Goal: Task Accomplishment & Management: Manage account settings

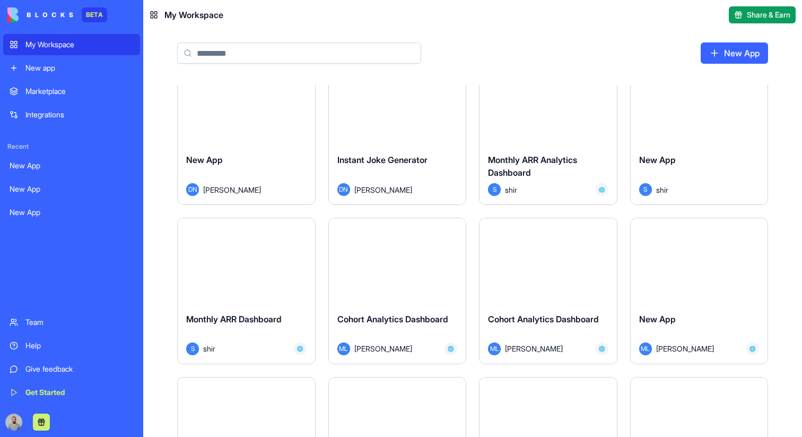
scroll to position [509, 0]
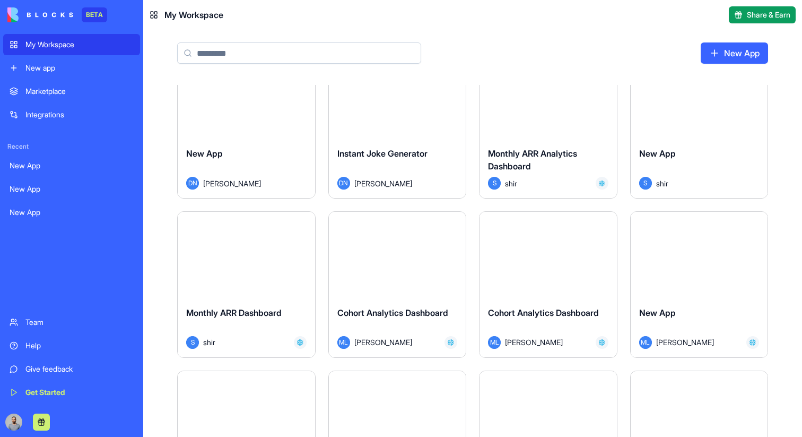
click at [557, 254] on button "Launch" at bounding box center [548, 254] width 80 height 21
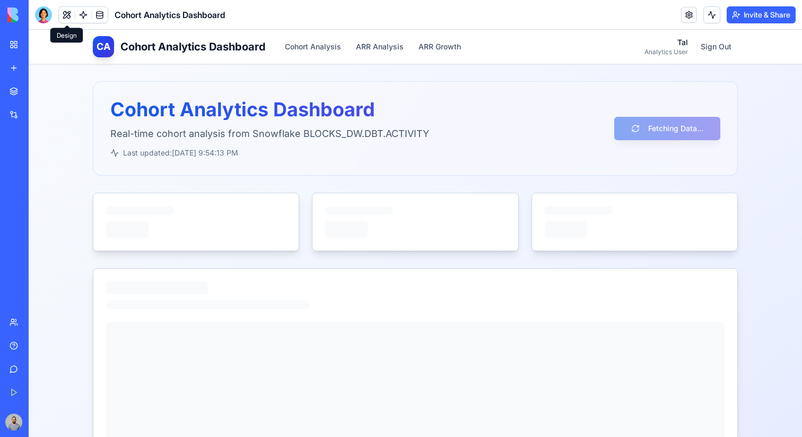
click at [67, 14] on button at bounding box center [67, 15] width 16 height 16
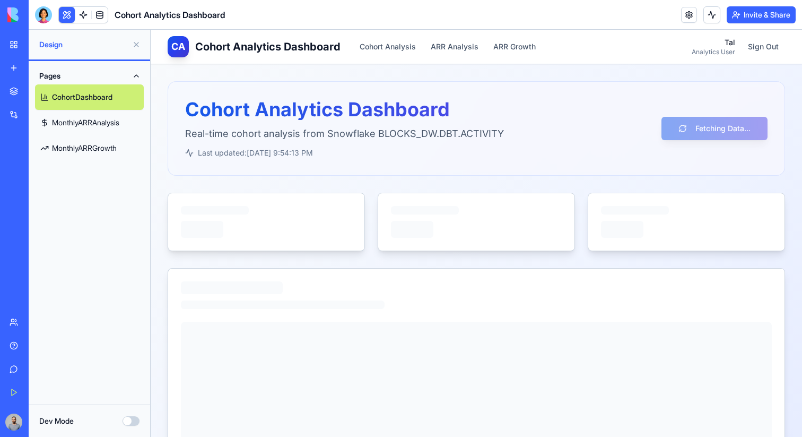
click at [100, 123] on link "MonthlyARRAnalysis" at bounding box center [89, 122] width 109 height 25
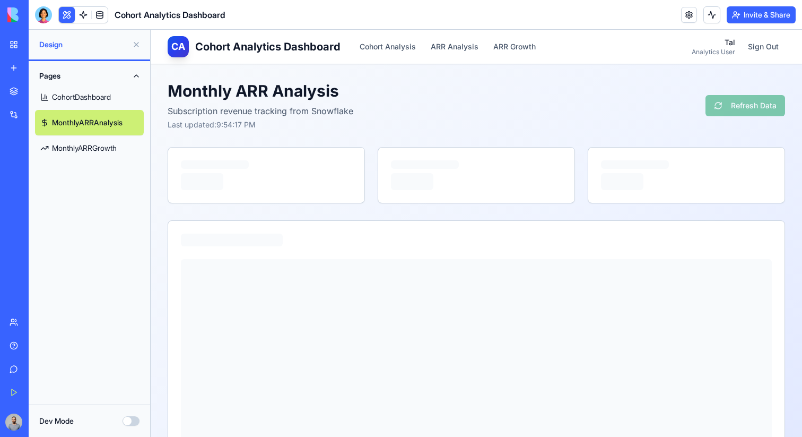
click at [107, 152] on link "MonthlyARRGrowth" at bounding box center [89, 147] width 109 height 25
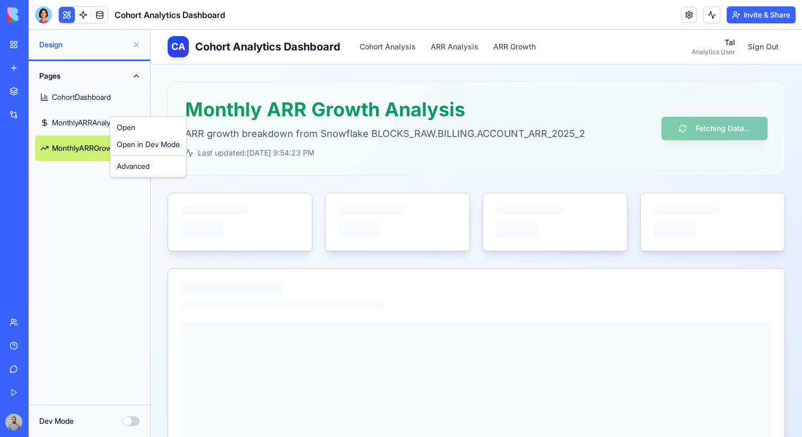
click at [96, 118] on html "BETA My Workspace New app Marketplace Integrations Recent New App New App New A…" at bounding box center [401, 218] width 802 height 437
click at [142, 167] on div "Advanced" at bounding box center [150, 169] width 72 height 17
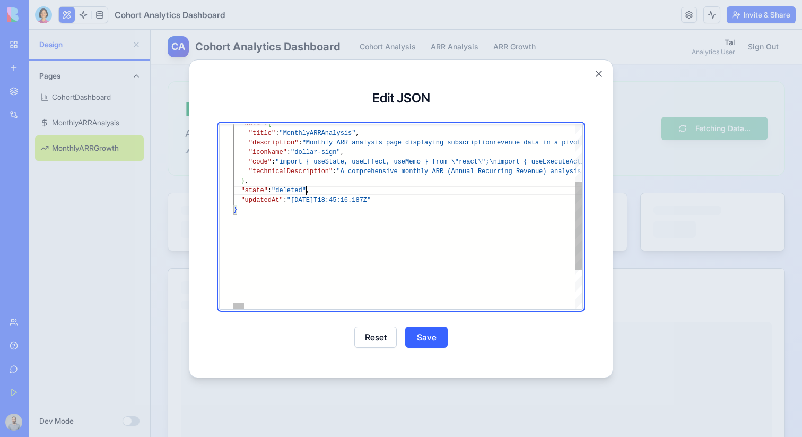
scroll to position [19, 73]
type textarea "**********"
click at [438, 337] on button "Save" at bounding box center [426, 336] width 42 height 21
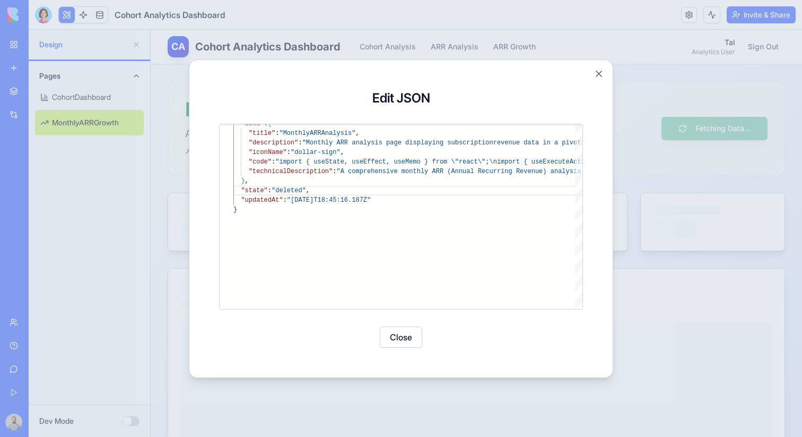
click at [407, 335] on button "Close" at bounding box center [401, 336] width 42 height 21
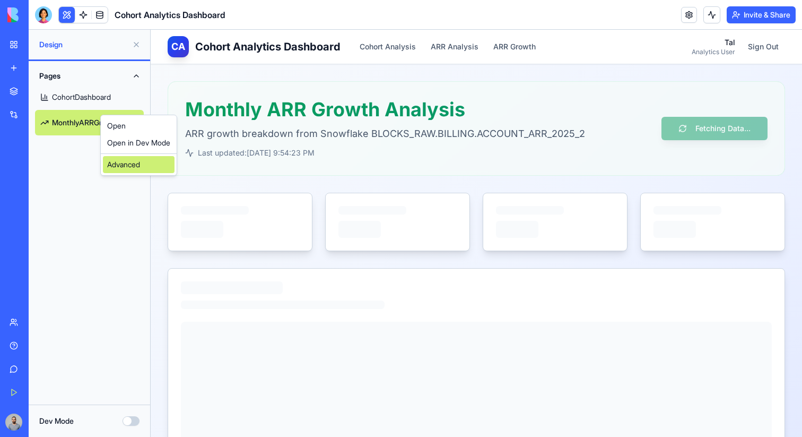
click at [135, 163] on div "Advanced" at bounding box center [139, 164] width 72 height 17
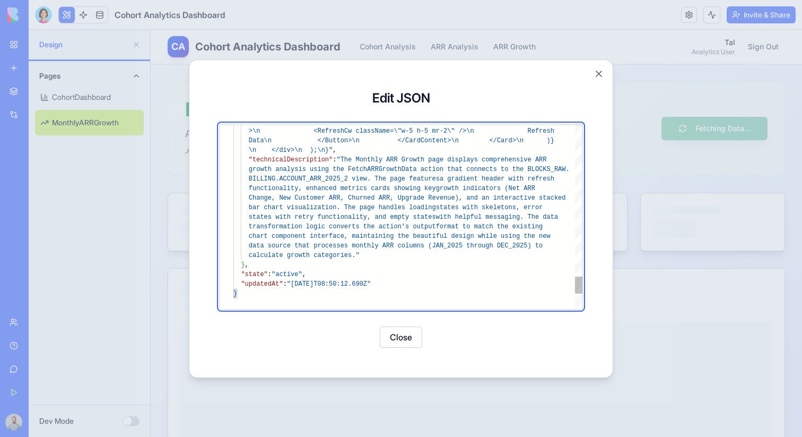
scroll to position [29, 0]
type textarea "**********"
click at [422, 333] on button "Save" at bounding box center [426, 336] width 42 height 21
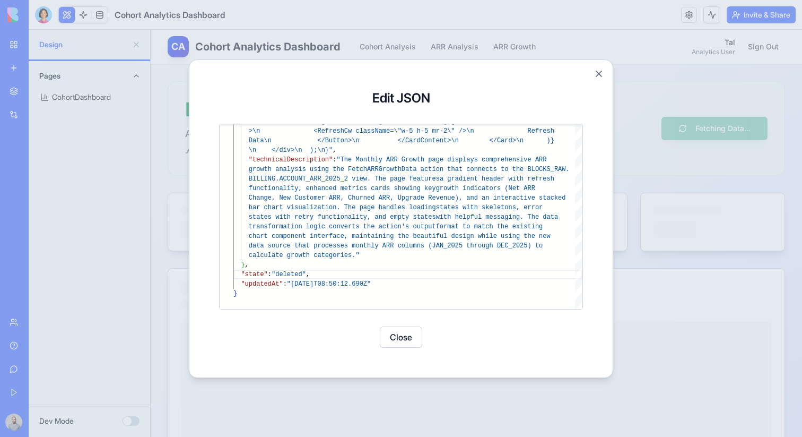
scroll to position [19, 0]
click at [385, 333] on button "Close" at bounding box center [401, 336] width 42 height 21
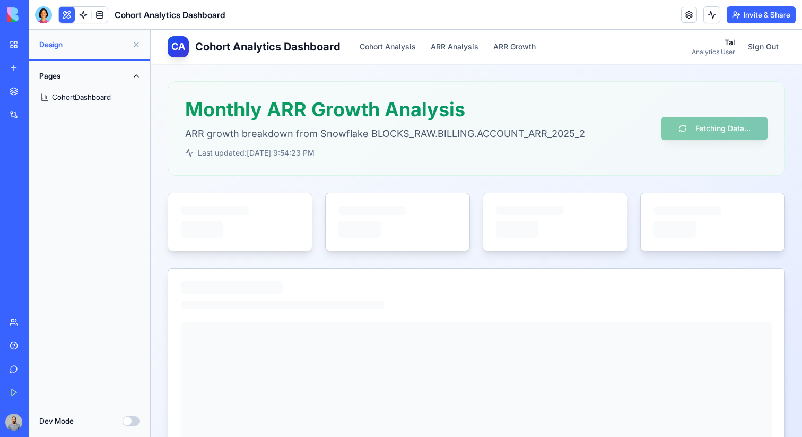
click at [85, 9] on link at bounding box center [83, 15] width 16 height 16
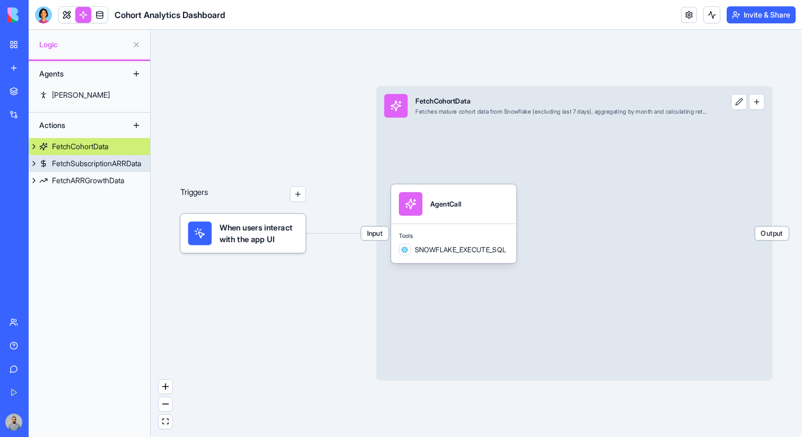
click at [115, 167] on div "FetchSubscriptionARRData" at bounding box center [96, 163] width 89 height 11
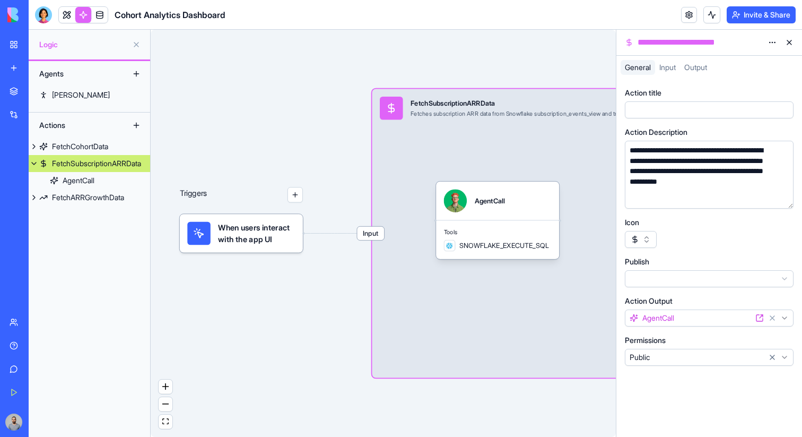
click at [765, 44] on html "**********" at bounding box center [401, 218] width 802 height 437
click at [745, 74] on div "Delete" at bounding box center [747, 81] width 63 height 17
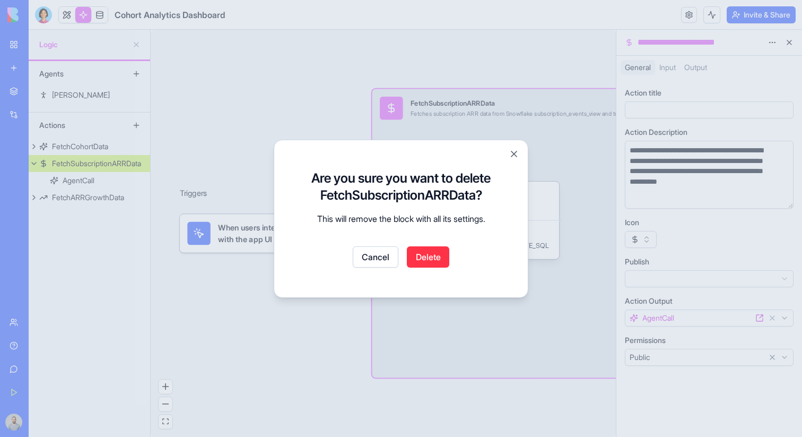
click at [449, 245] on div "Are you sure you want to delete FetchSubscriptionARRData? This will remove the …" at bounding box center [401, 219] width 228 height 132
click at [442, 255] on button "Delete" at bounding box center [428, 256] width 42 height 21
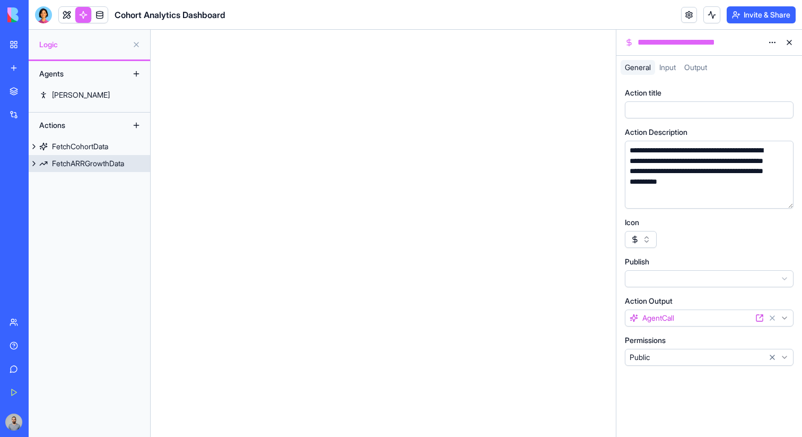
click at [69, 161] on div "FetchARRGrowthData" at bounding box center [88, 163] width 72 height 11
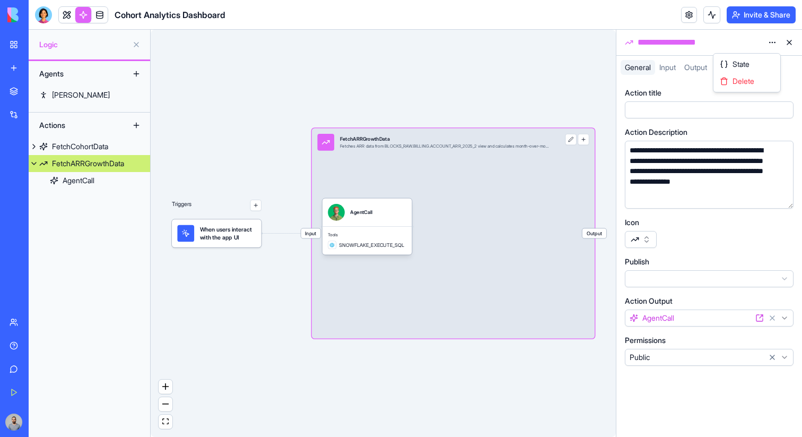
click at [773, 42] on html "**********" at bounding box center [401, 218] width 802 height 437
click at [760, 78] on div "Delete" at bounding box center [747, 81] width 63 height 17
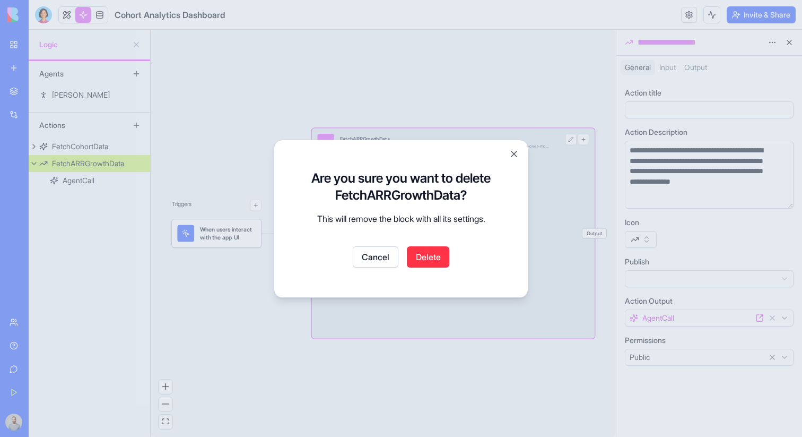
click at [443, 257] on button "Delete" at bounding box center [428, 256] width 42 height 21
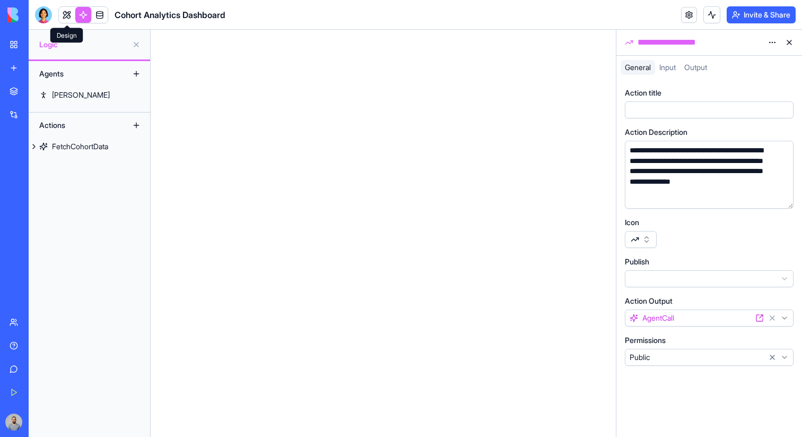
click at [65, 19] on link at bounding box center [67, 15] width 16 height 16
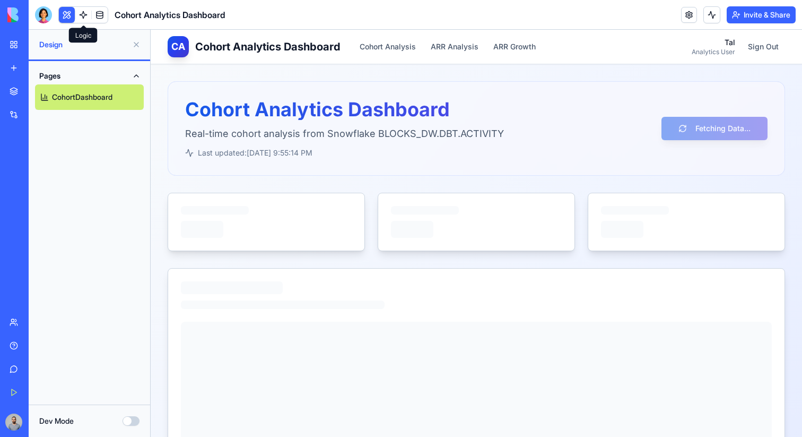
click at [82, 19] on link at bounding box center [83, 15] width 16 height 16
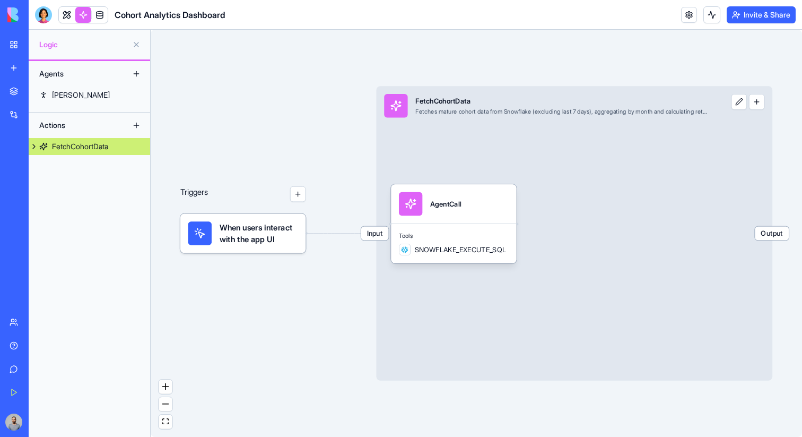
click at [137, 127] on button at bounding box center [136, 125] width 17 height 17
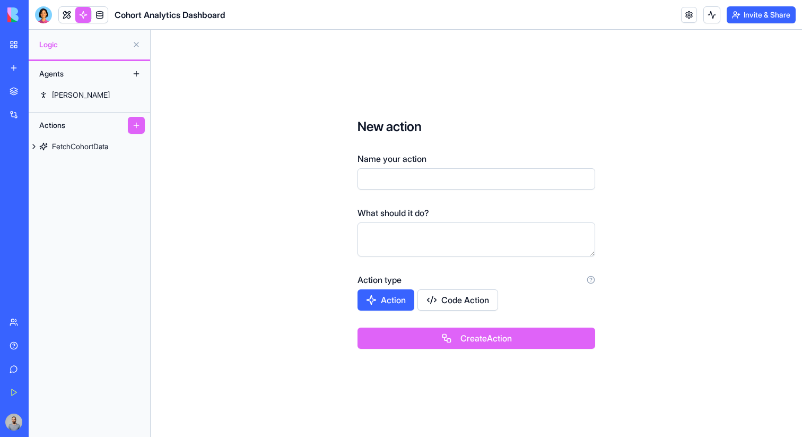
click at [383, 180] on input "Name your action" at bounding box center [476, 178] width 238 height 21
type input "**********"
click at [512, 339] on button "Create Action" at bounding box center [476, 337] width 238 height 21
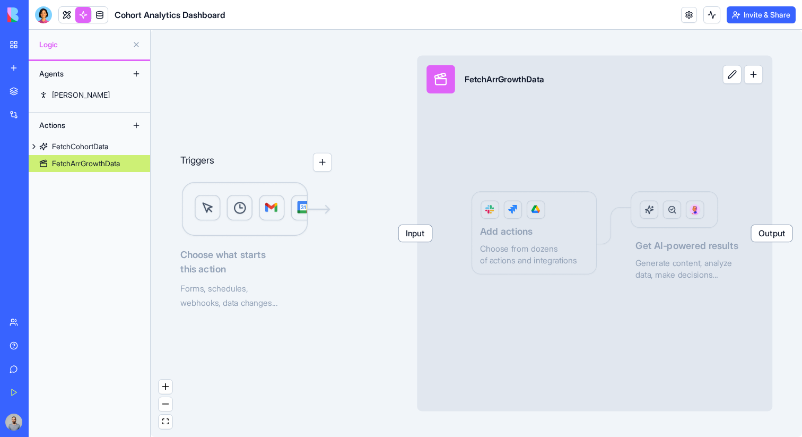
click at [756, 78] on button "button" at bounding box center [753, 74] width 19 height 19
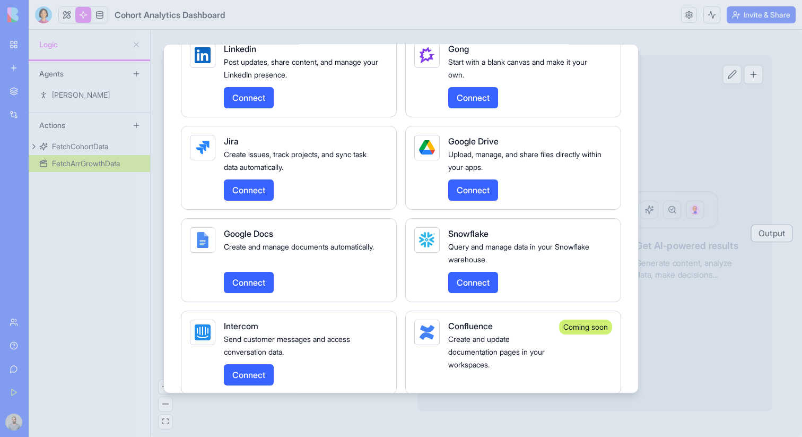
scroll to position [1561, 0]
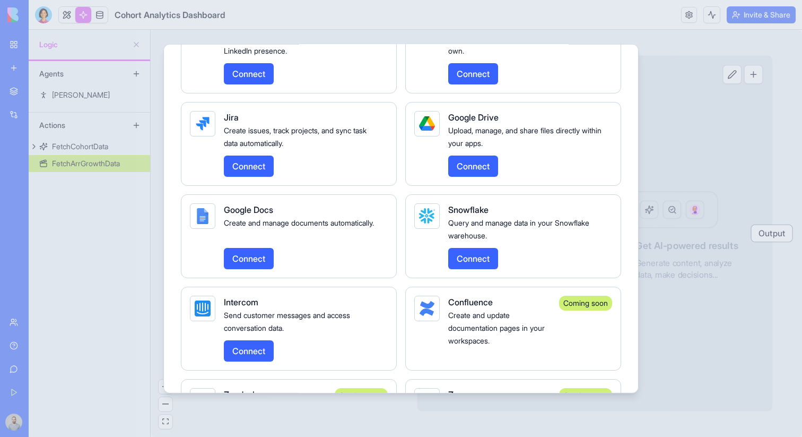
click at [482, 268] on button "Connect" at bounding box center [473, 257] width 50 height 21
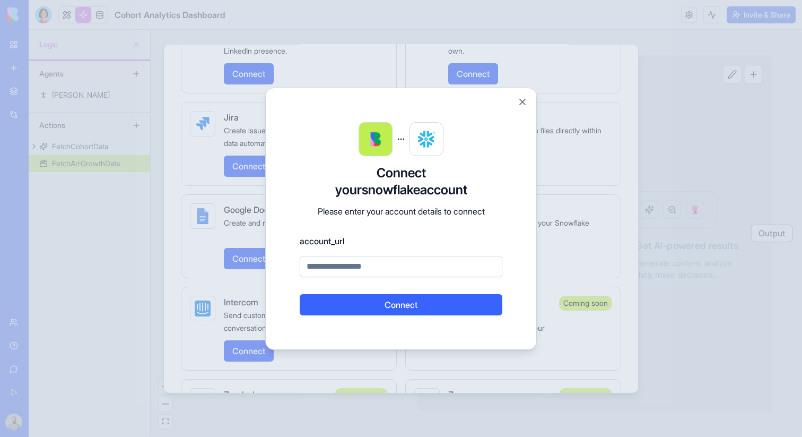
paste input "**********"
type input "**********"
click at [408, 307] on button "Connect" at bounding box center [401, 304] width 203 height 21
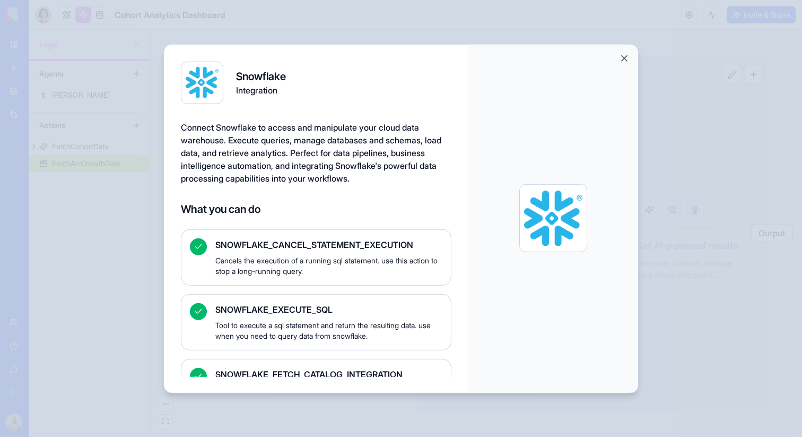
click at [623, 62] on button "Close" at bounding box center [624, 58] width 11 height 11
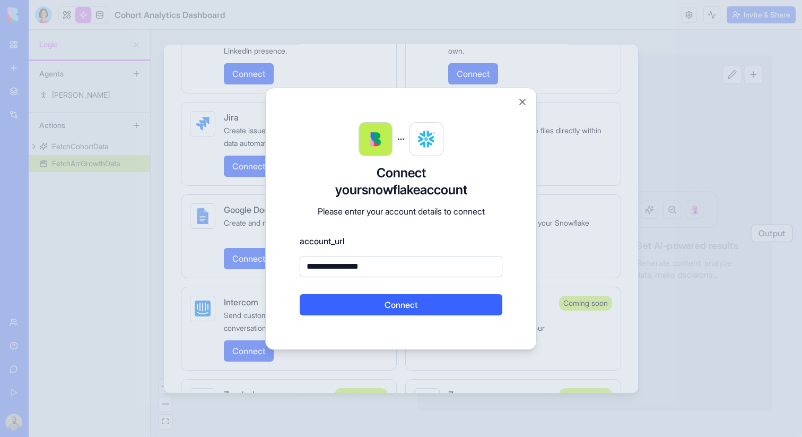
click at [386, 310] on button "Connect" at bounding box center [401, 304] width 203 height 21
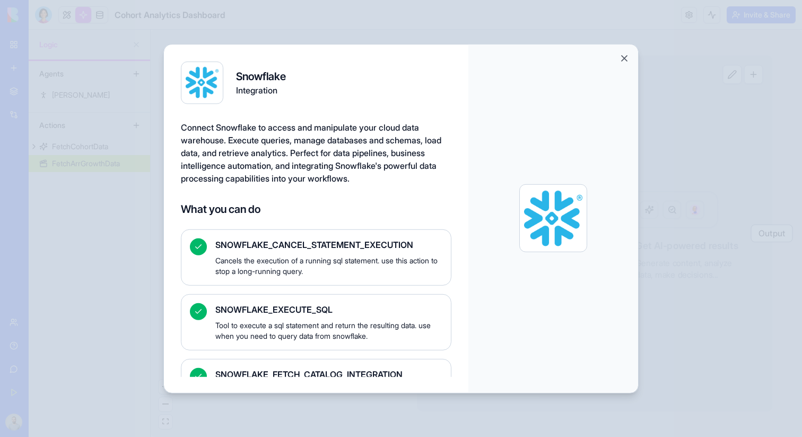
click at [624, 60] on button "Close" at bounding box center [624, 58] width 11 height 11
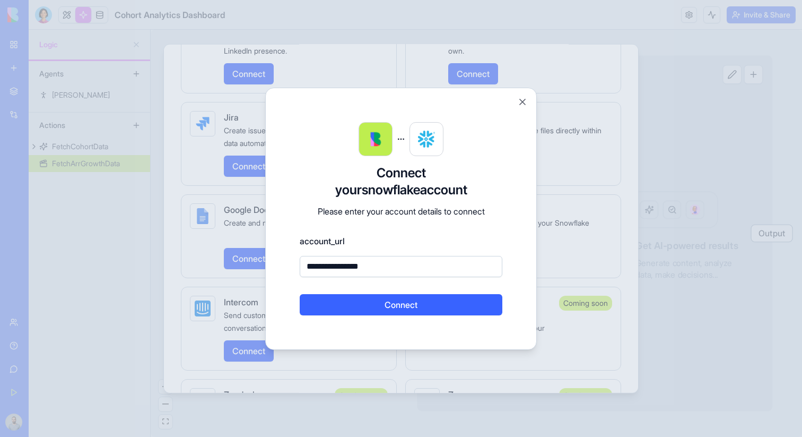
click at [437, 267] on input "**********" at bounding box center [401, 266] width 203 height 21
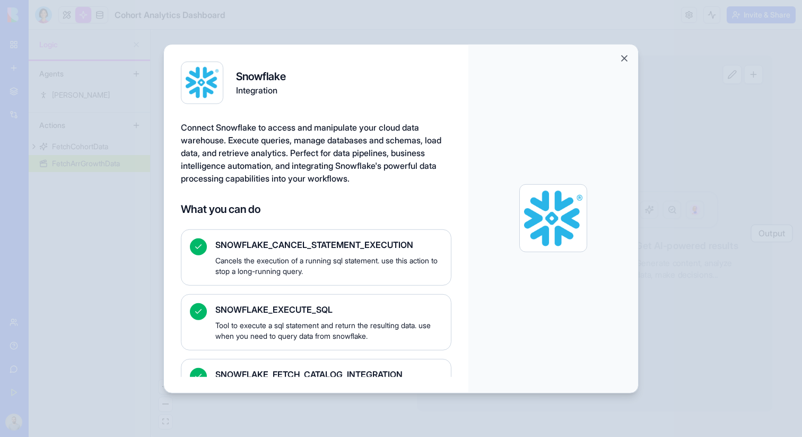
click at [619, 62] on button "Close" at bounding box center [624, 58] width 11 height 11
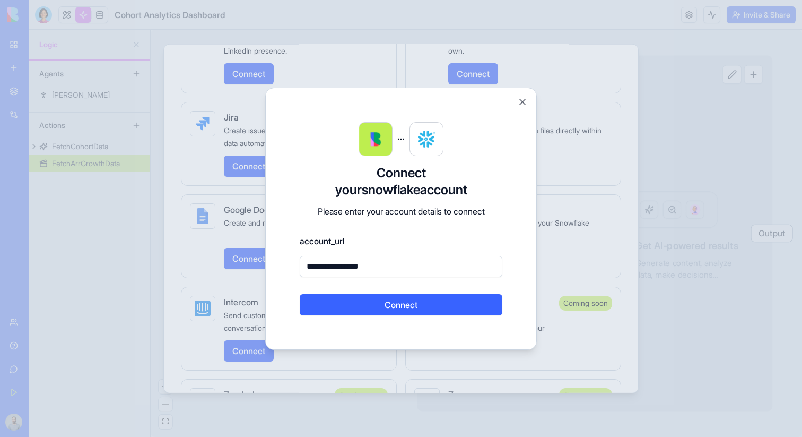
click at [428, 143] on img at bounding box center [426, 138] width 17 height 17
click at [520, 100] on button "Close" at bounding box center [522, 102] width 11 height 11
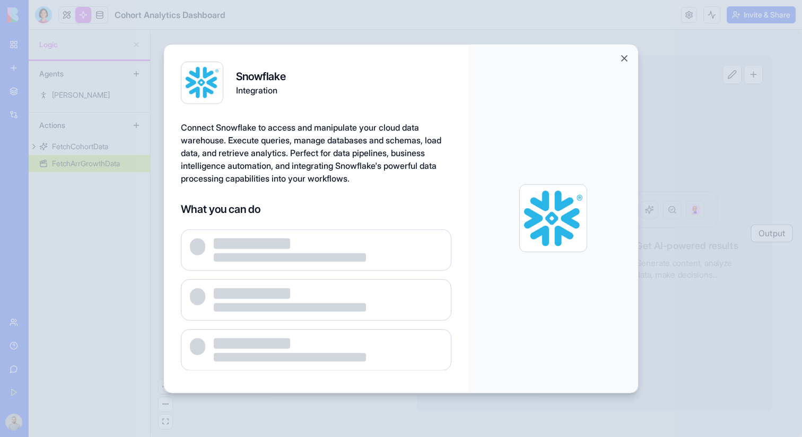
click at [622, 62] on button "Close" at bounding box center [624, 58] width 11 height 11
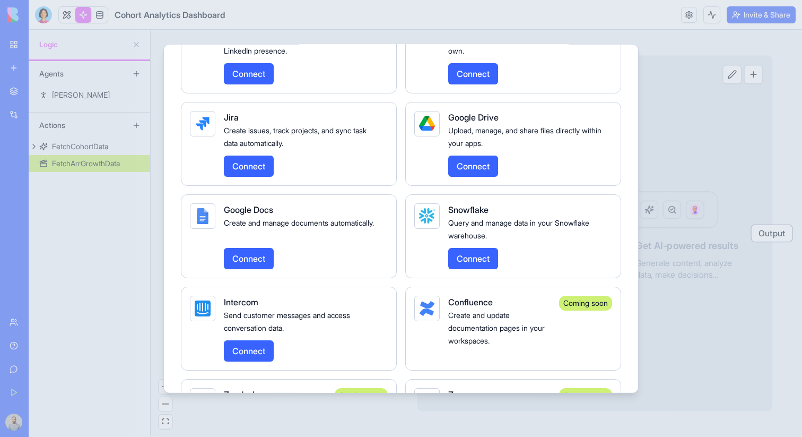
click at [474, 268] on button "Connect" at bounding box center [473, 257] width 50 height 21
click at [688, 111] on div at bounding box center [401, 218] width 802 height 437
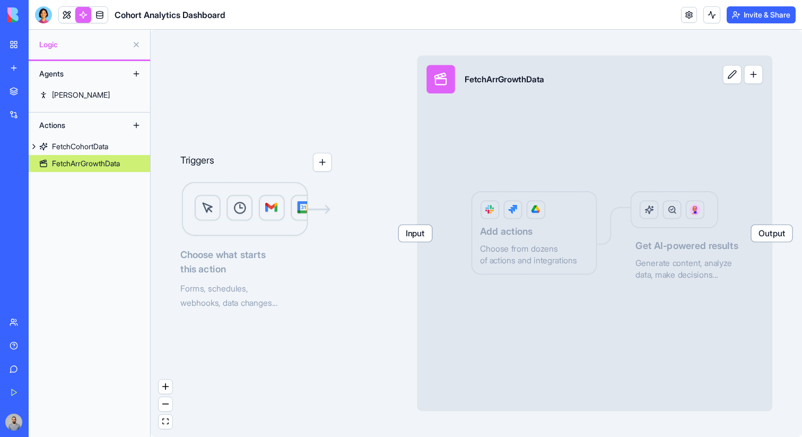
click at [758, 81] on button "button" at bounding box center [753, 74] width 19 height 19
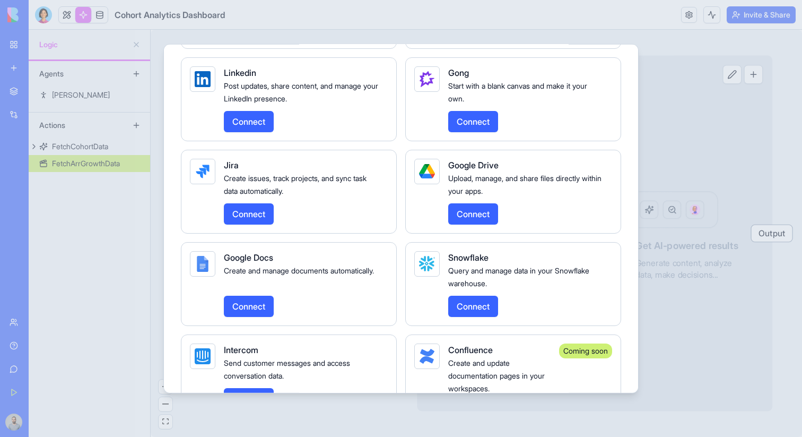
scroll to position [1514, 0]
click at [485, 311] on button "Connect" at bounding box center [473, 304] width 50 height 21
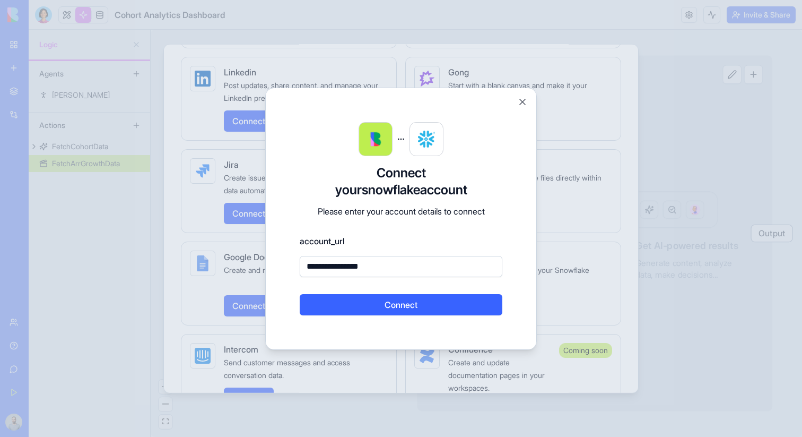
type input "**********"
click at [451, 301] on button "Connect" at bounding box center [401, 304] width 203 height 21
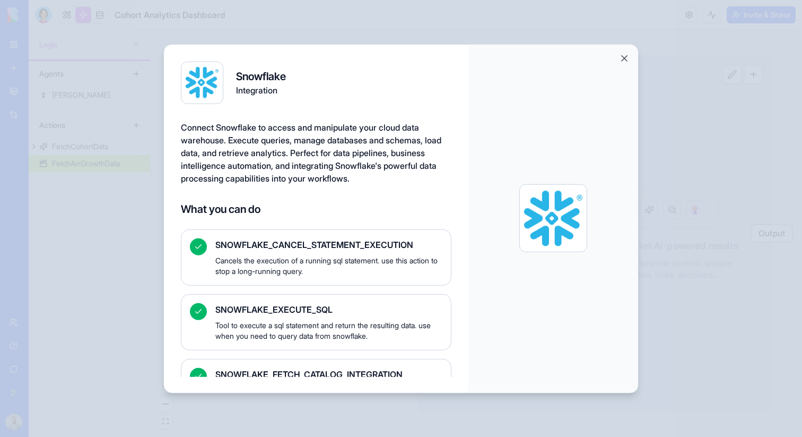
click at [622, 55] on button "Close" at bounding box center [624, 58] width 11 height 11
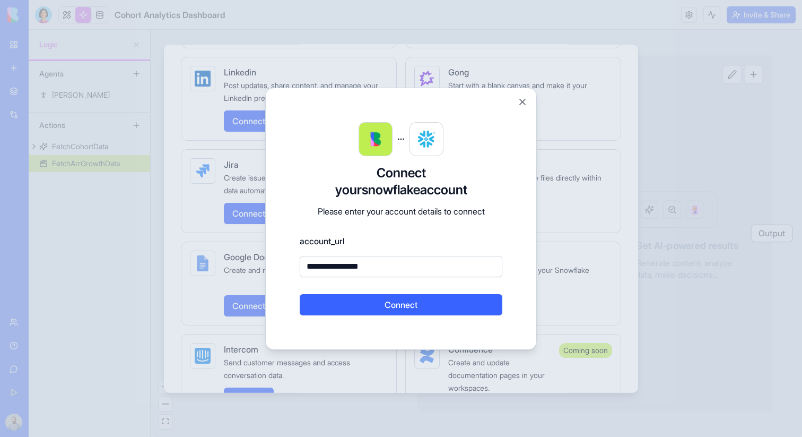
click at [524, 107] on div "**********" at bounding box center [401, 219] width 272 height 262
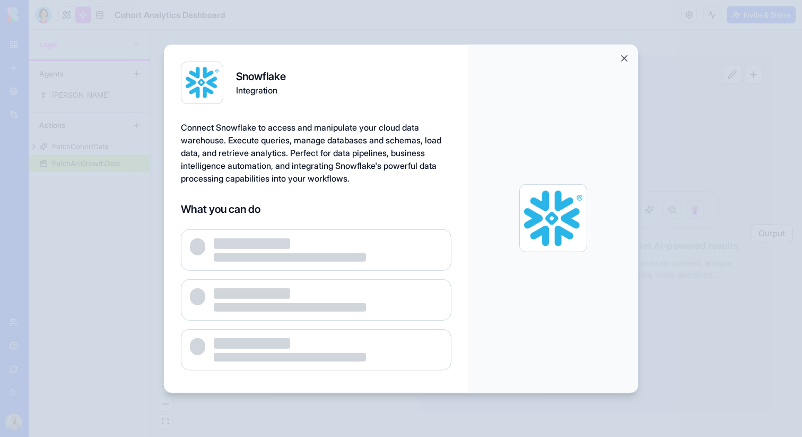
click at [623, 62] on button "Close" at bounding box center [624, 58] width 11 height 11
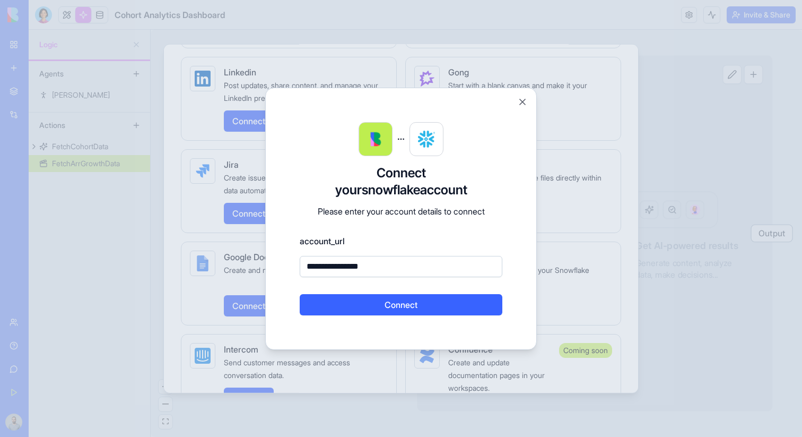
click at [535, 95] on div "**********" at bounding box center [401, 219] width 272 height 262
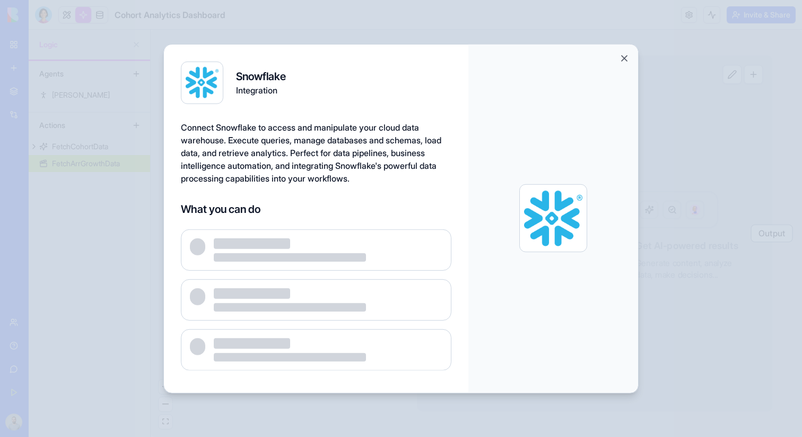
click at [652, 73] on div at bounding box center [401, 218] width 802 height 437
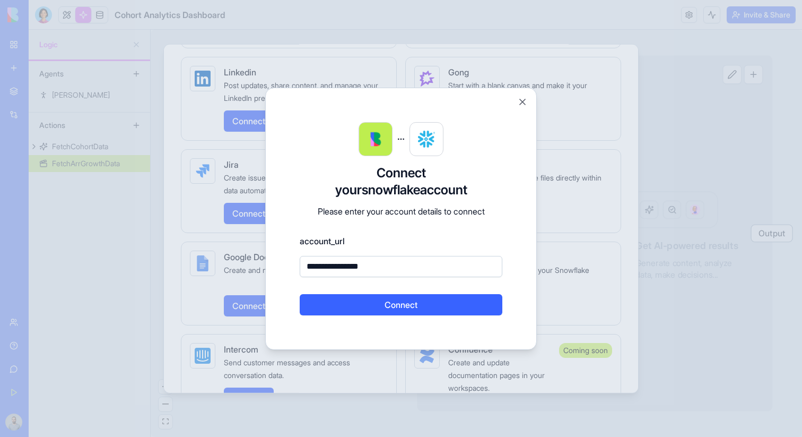
click at [612, 93] on div at bounding box center [401, 218] width 802 height 437
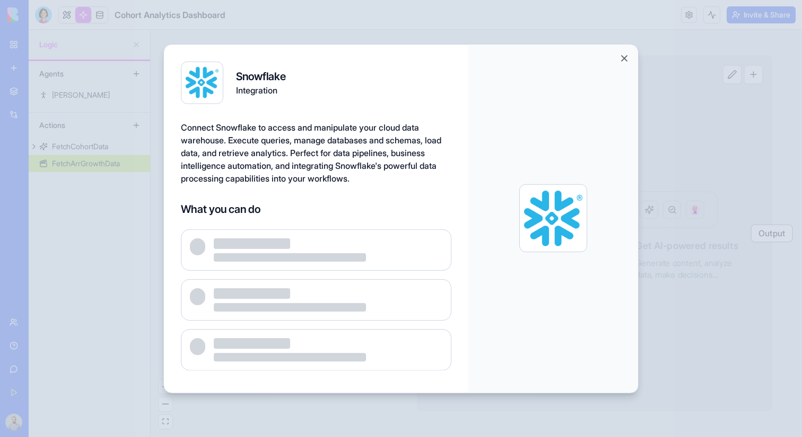
click at [654, 88] on div at bounding box center [401, 218] width 802 height 437
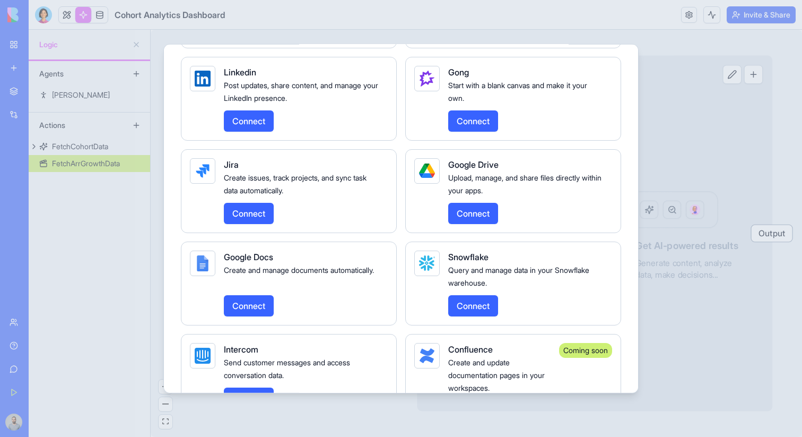
click at [643, 92] on div at bounding box center [401, 218] width 802 height 437
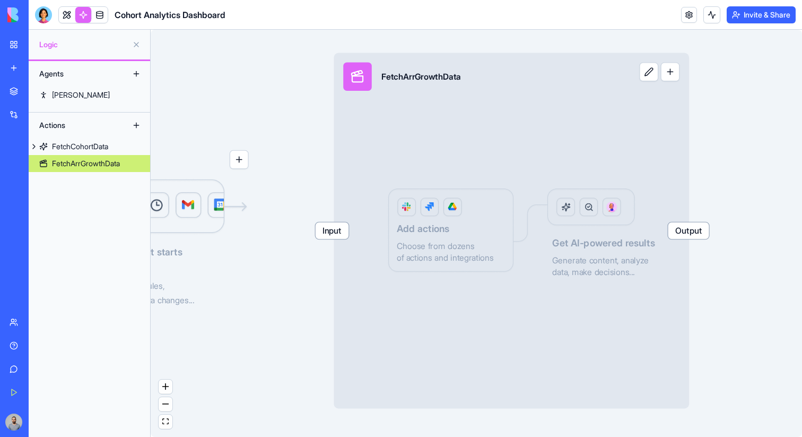
click at [670, 76] on button "button" at bounding box center [670, 71] width 19 height 19
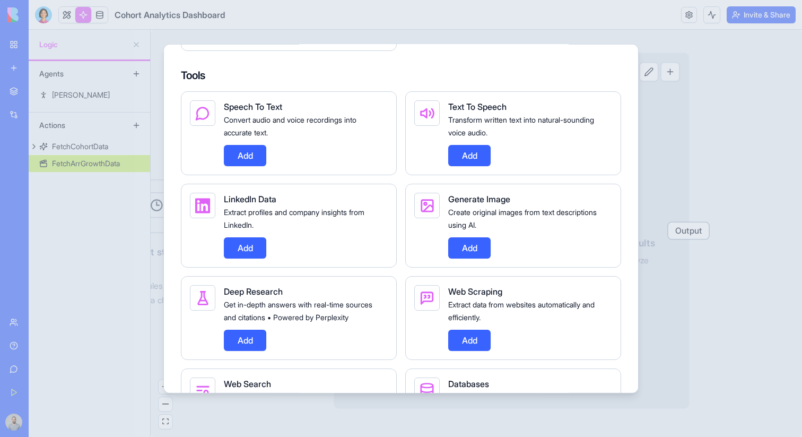
scroll to position [304, 0]
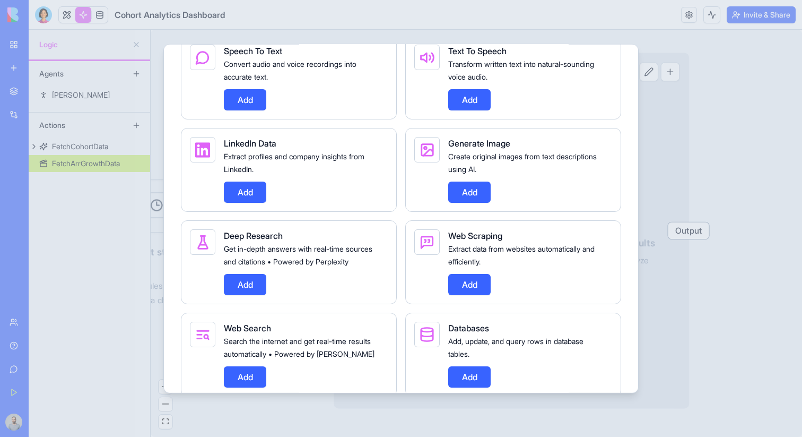
click at [686, 56] on div at bounding box center [401, 218] width 802 height 437
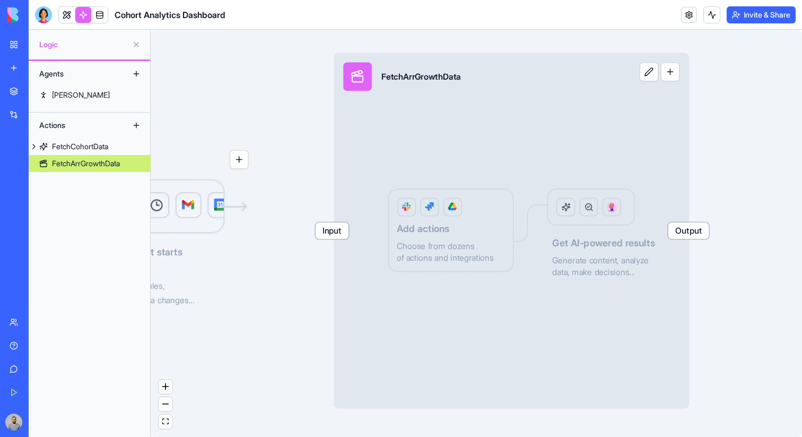
click at [117, 159] on div "FetchArrGrowthData" at bounding box center [86, 163] width 68 height 11
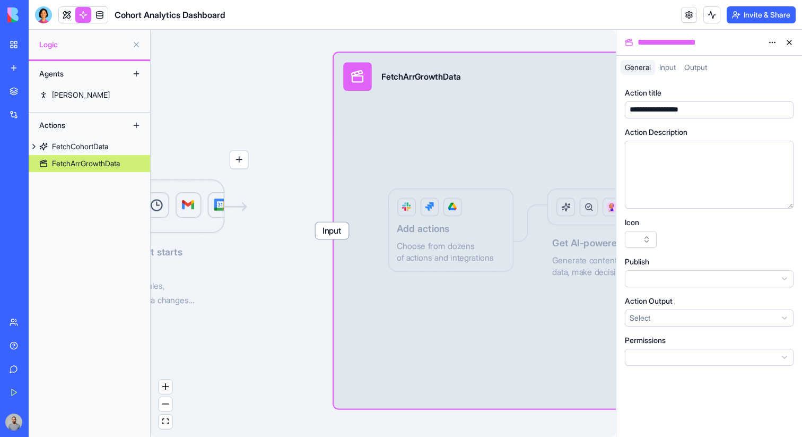
click at [774, 47] on html "**********" at bounding box center [401, 218] width 802 height 437
click at [748, 76] on span "Delete" at bounding box center [743, 81] width 22 height 11
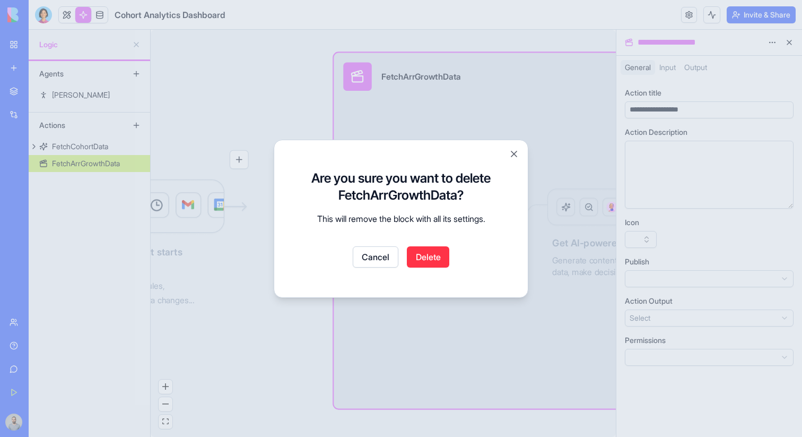
click at [434, 250] on button "Delete" at bounding box center [428, 256] width 42 height 21
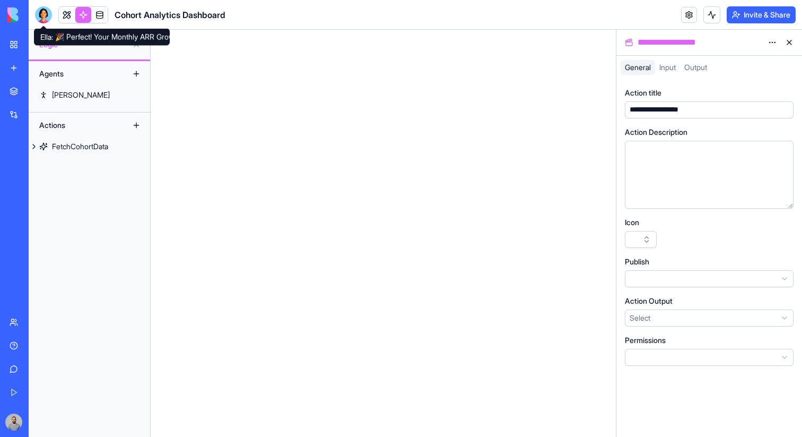
click at [48, 19] on div at bounding box center [43, 14] width 17 height 17
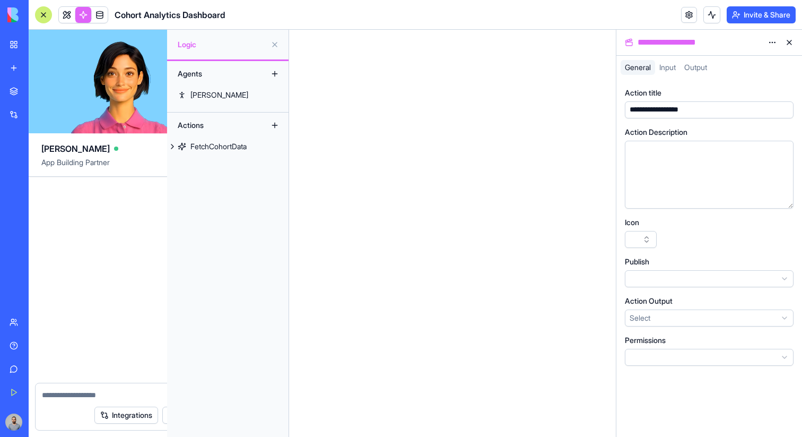
scroll to position [3601, 0]
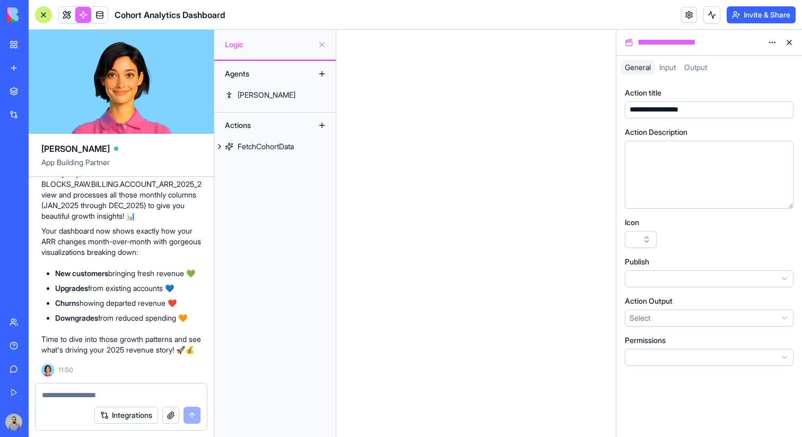
click at [121, 387] on div at bounding box center [121, 391] width 171 height 17
click at [118, 391] on textarea at bounding box center [121, 394] width 159 height 11
type textarea "*"
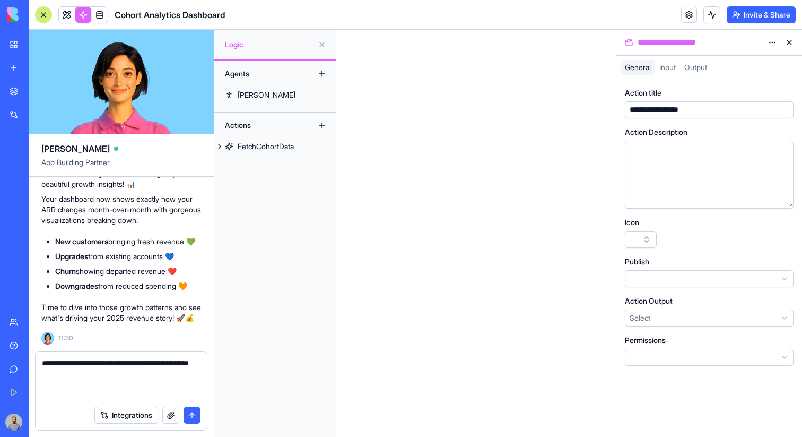
click at [175, 364] on textarea "**********" at bounding box center [121, 378] width 159 height 42
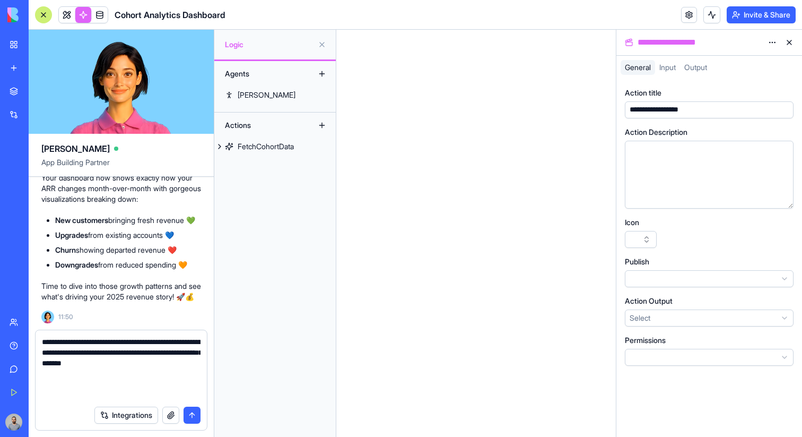
paste textarea "**********"
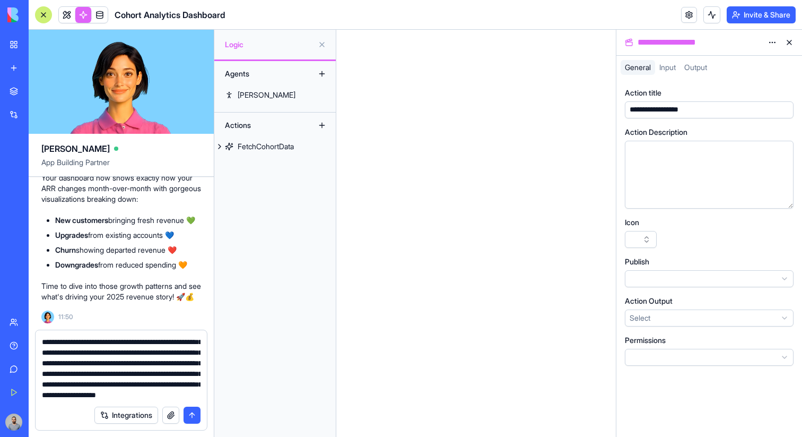
scroll to position [52, 0]
paste textarea "**********"
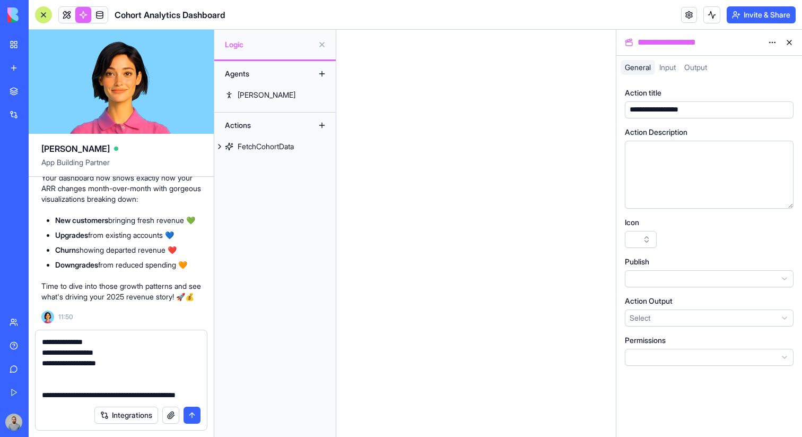
scroll to position [720, 0]
type textarea "**********"
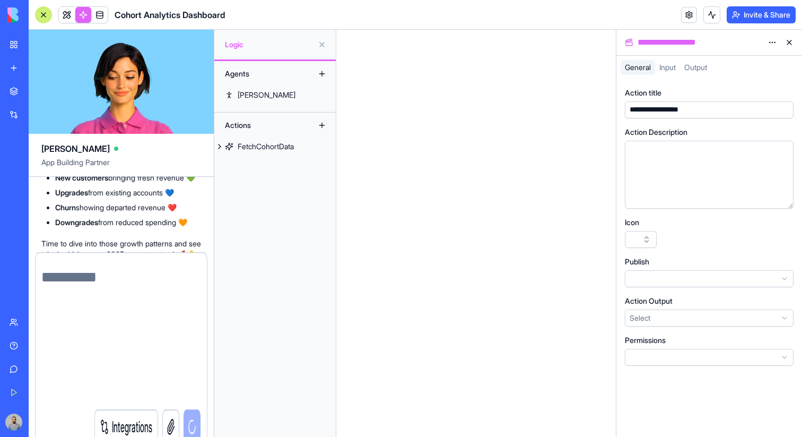
scroll to position [0, 0]
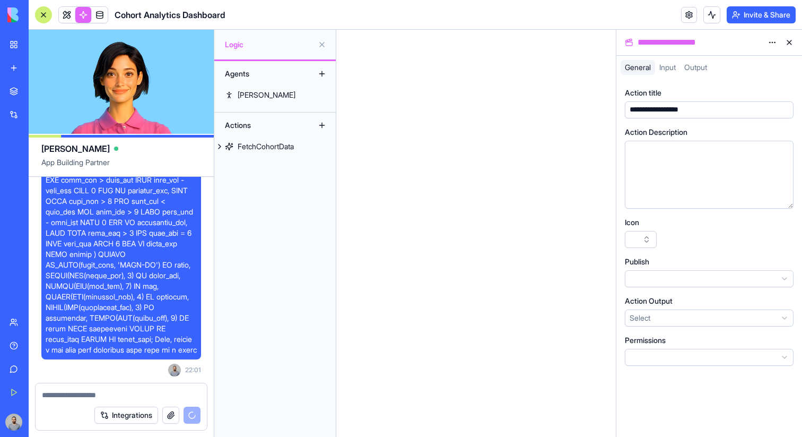
click at [790, 45] on button at bounding box center [789, 42] width 17 height 17
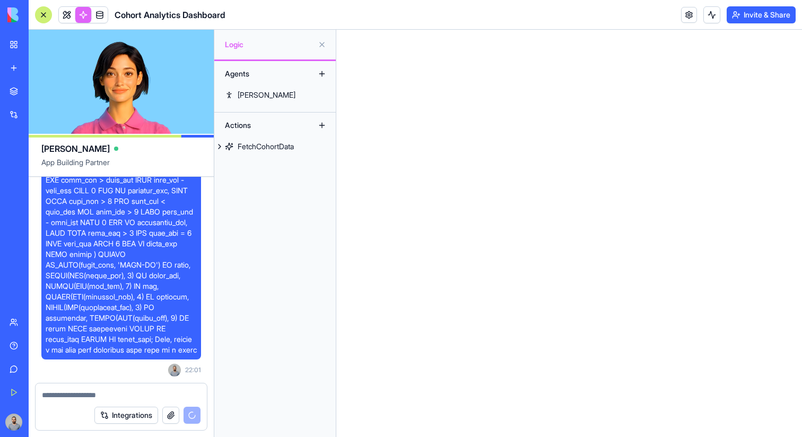
scroll to position [4282, 0]
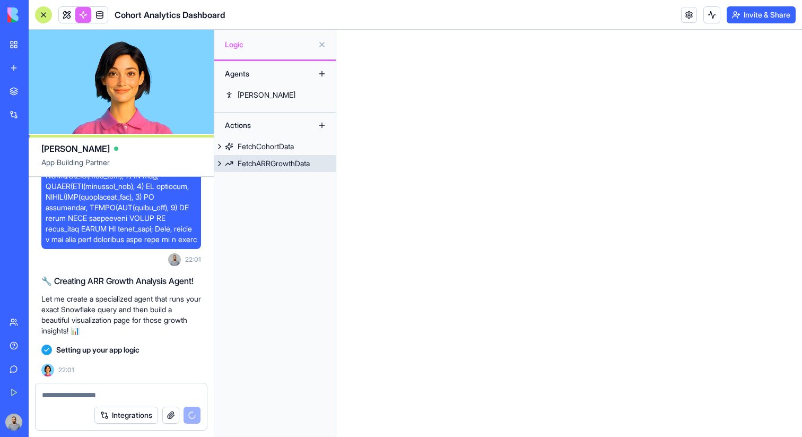
click at [294, 163] on div "FetchARRGrowthData" at bounding box center [274, 163] width 72 height 11
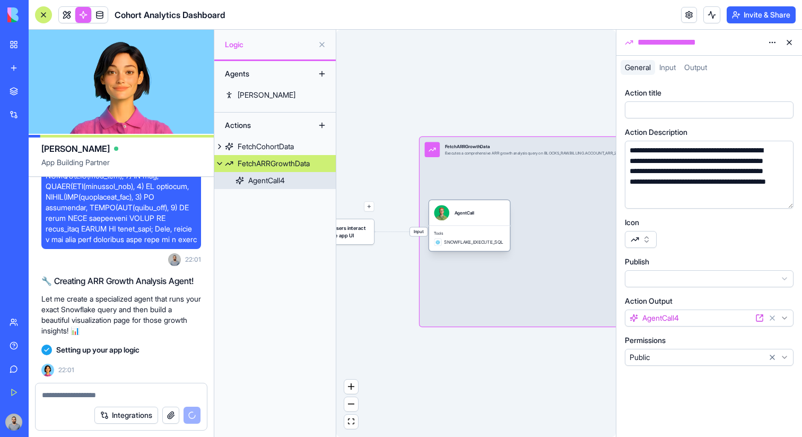
click at [486, 231] on span "Tools" at bounding box center [469, 233] width 71 height 5
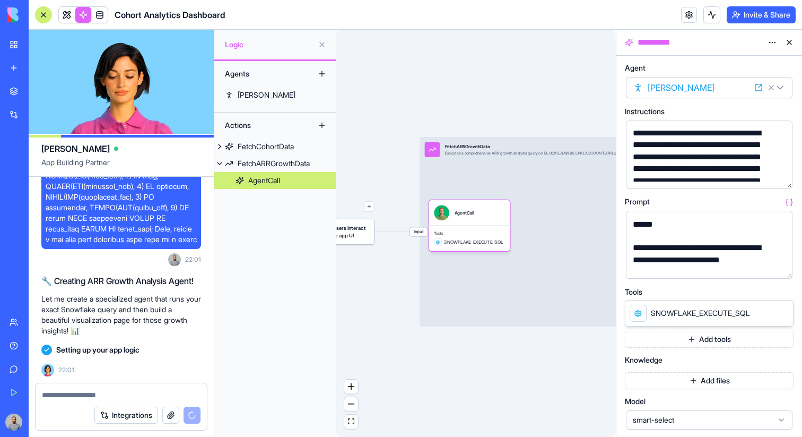
scroll to position [103, 0]
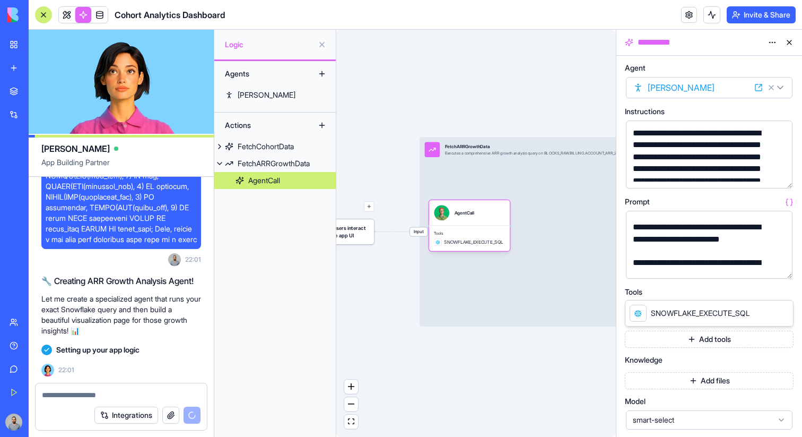
click at [776, 265] on button "button" at bounding box center [781, 267] width 17 height 17
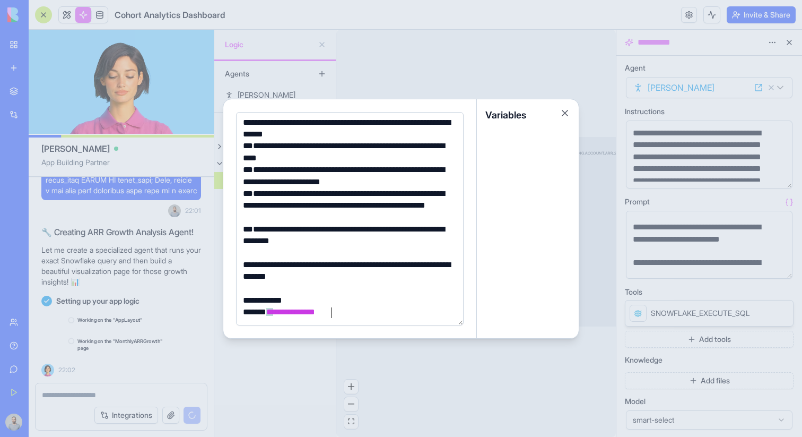
scroll to position [4331, 0]
click at [586, 103] on div at bounding box center [401, 218] width 802 height 437
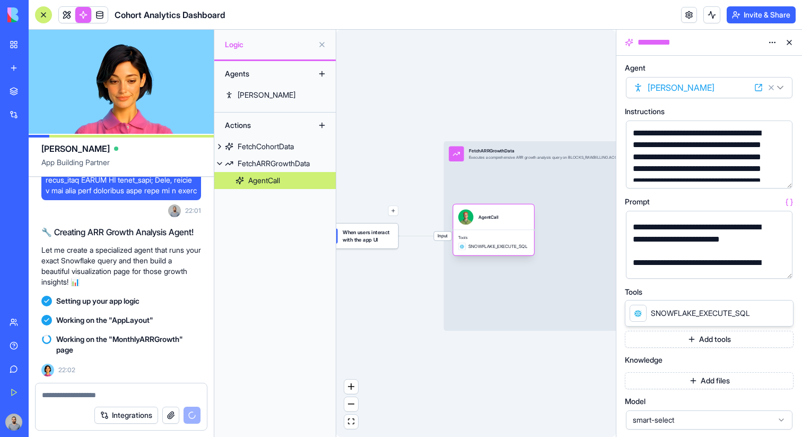
click at [483, 235] on span "Tools" at bounding box center [493, 237] width 71 height 5
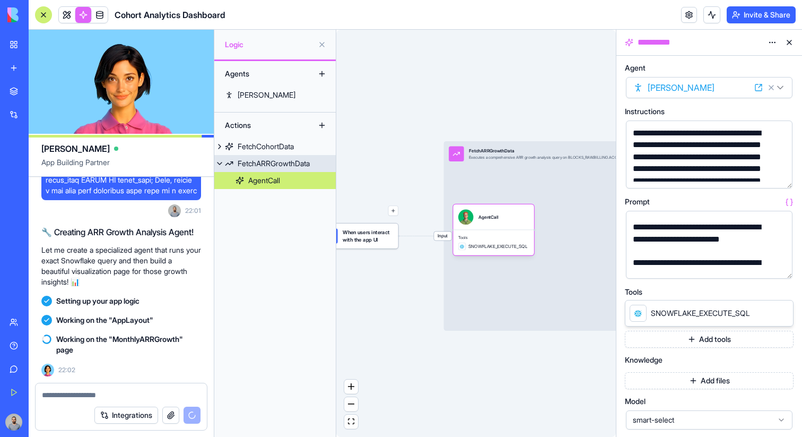
click at [447, 239] on span "Input" at bounding box center [443, 235] width 18 height 9
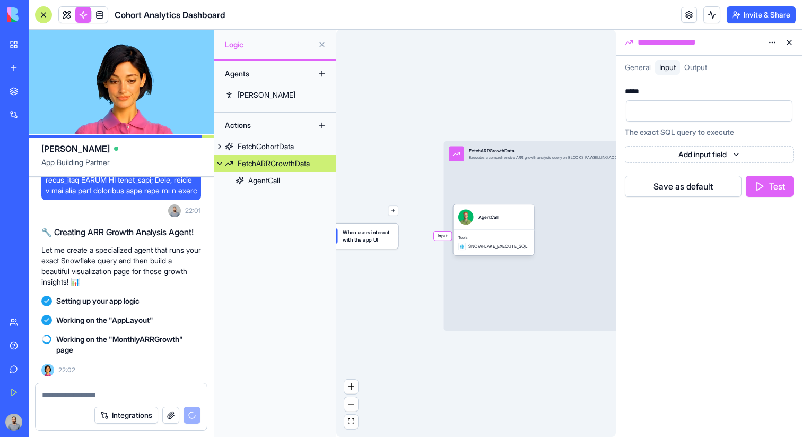
scroll to position [4350, 0]
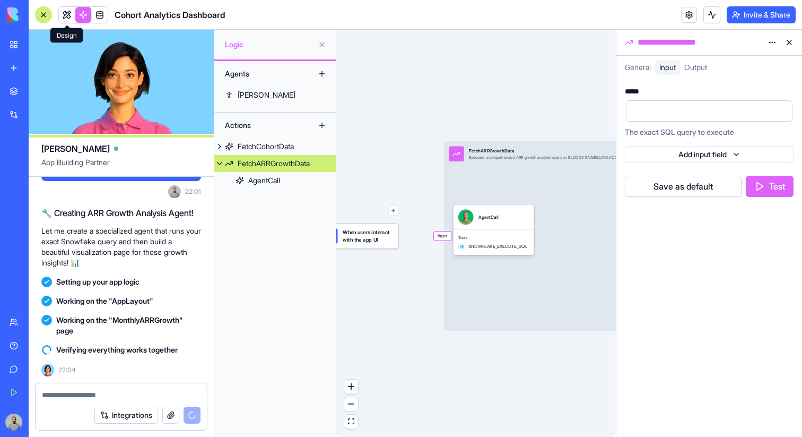
click at [68, 18] on span at bounding box center [67, 15] width 30 height 30
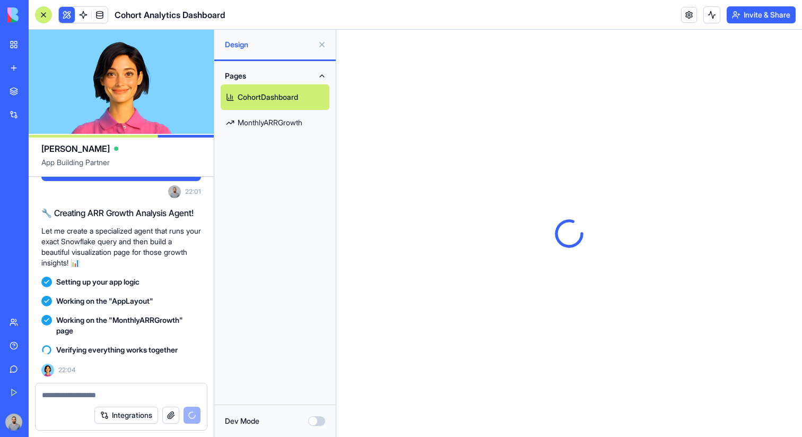
click at [286, 122] on link "MonthlyARRGrowth" at bounding box center [275, 122] width 109 height 25
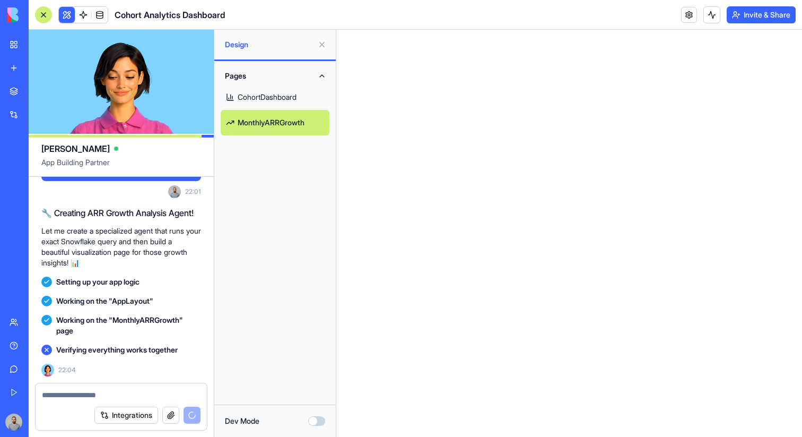
click at [314, 418] on button "Dev Mode" at bounding box center [316, 421] width 17 height 10
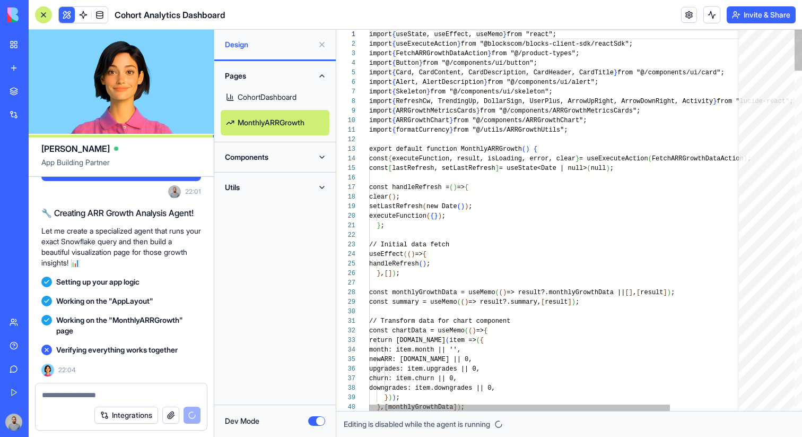
scroll to position [67, 0]
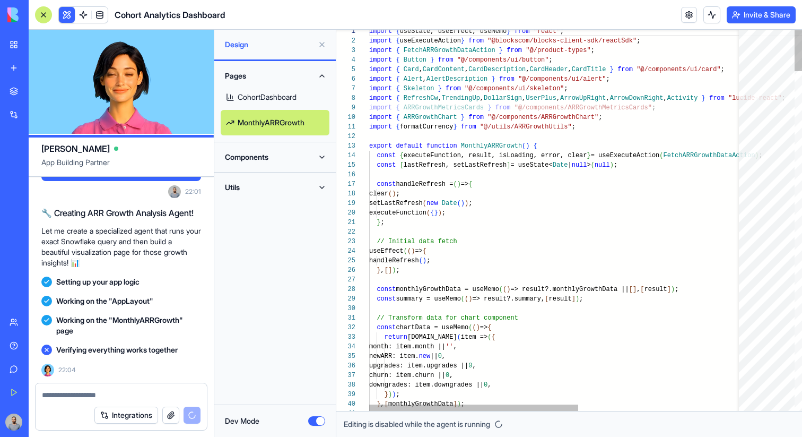
type textarea "**********"
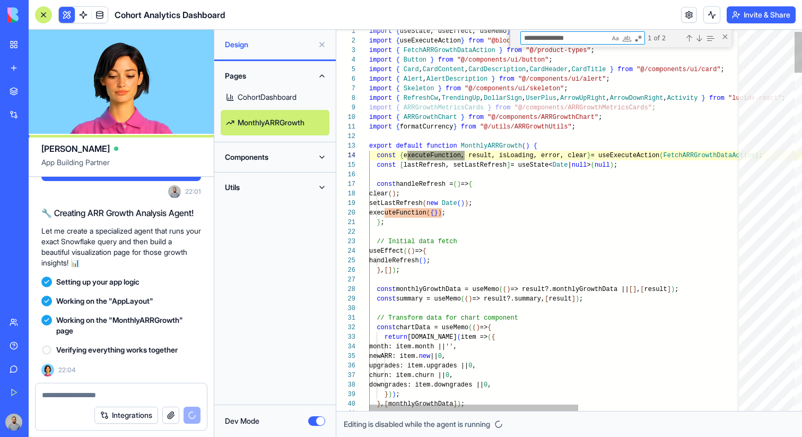
scroll to position [29, 73]
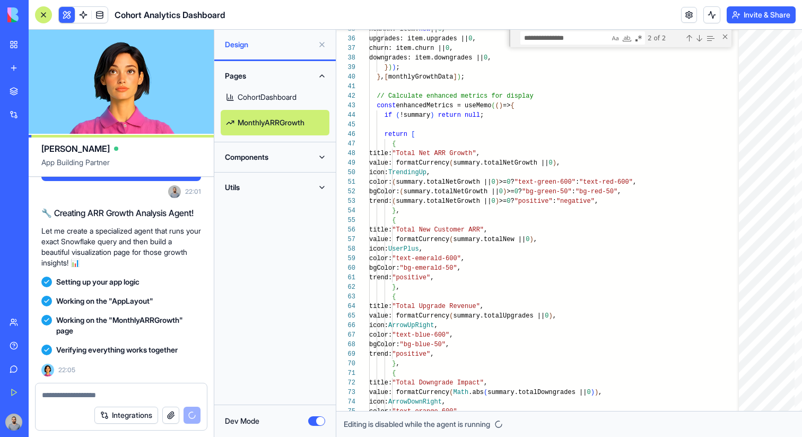
click at [315, 422] on button "Dev Mode" at bounding box center [316, 421] width 17 height 10
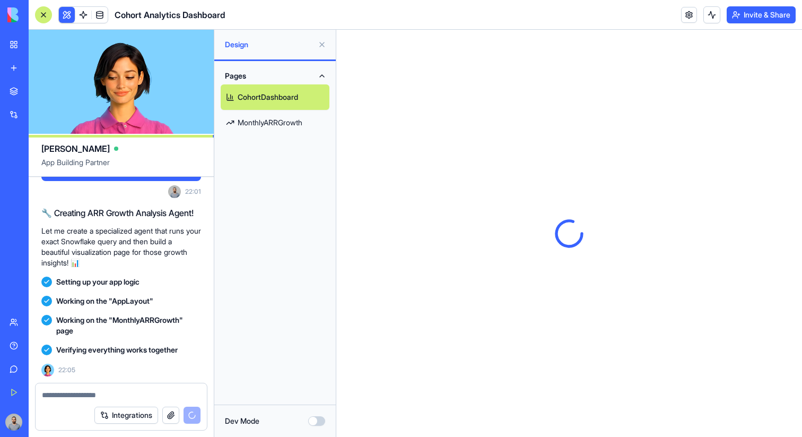
click at [300, 121] on link "MonthlyARRGrowth" at bounding box center [275, 122] width 109 height 25
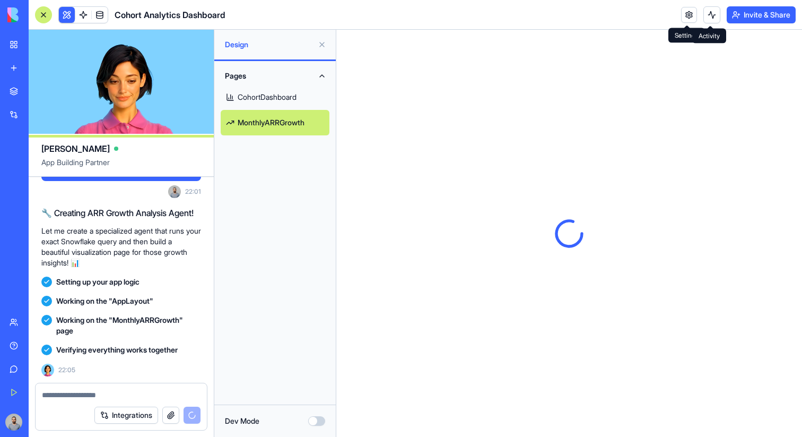
click at [705, 15] on button at bounding box center [711, 14] width 17 height 17
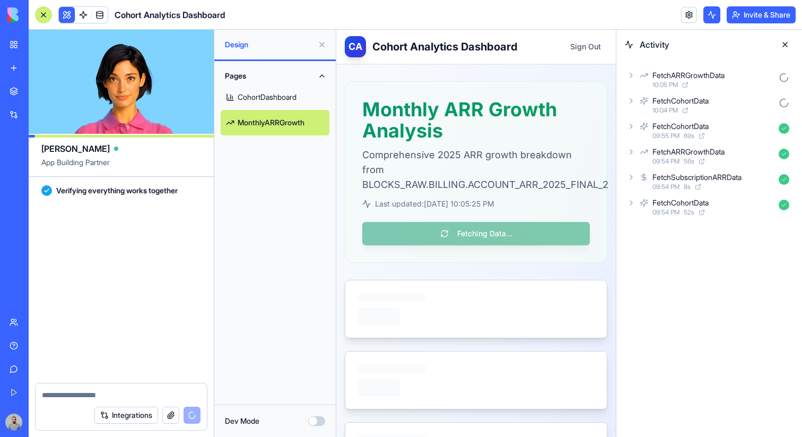
scroll to position [4613, 0]
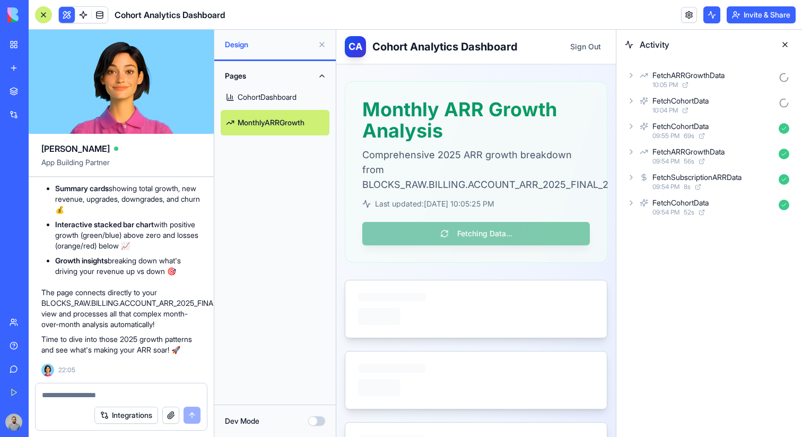
click at [323, 40] on button at bounding box center [321, 44] width 17 height 17
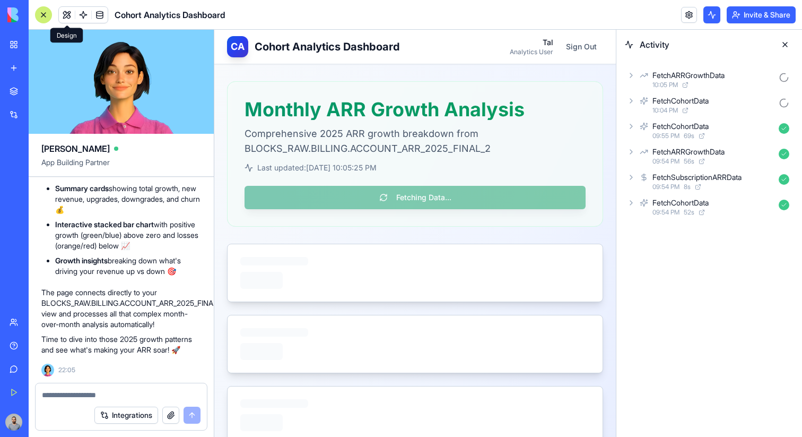
click at [670, 82] on span "10:05 PM" at bounding box center [664, 85] width 25 height 8
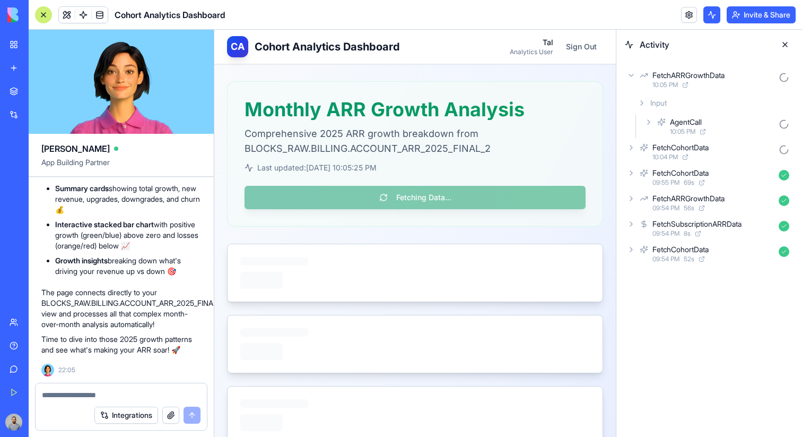
click at [685, 108] on div "Input" at bounding box center [713, 102] width 160 height 19
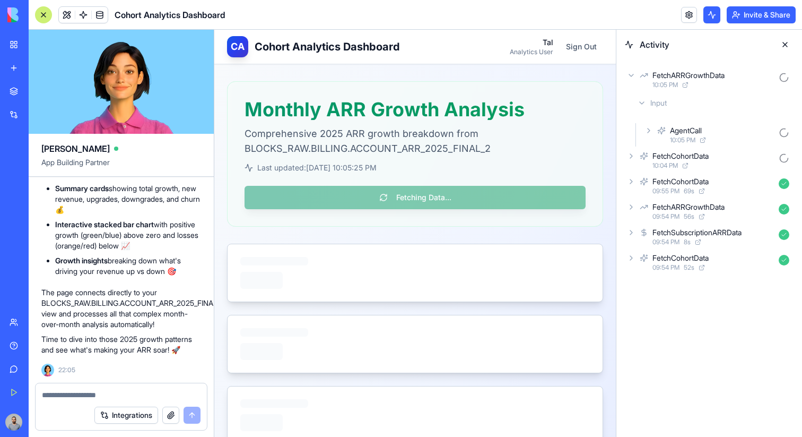
click at [686, 127] on div "AgentCall" at bounding box center [686, 130] width 32 height 11
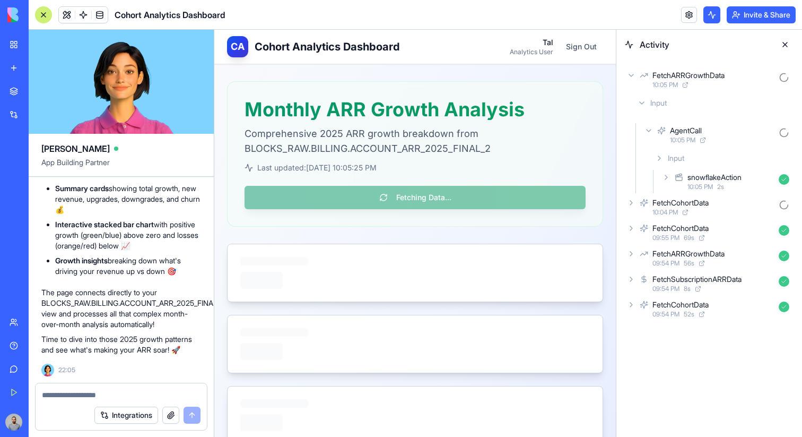
click at [700, 176] on div "snowflakeAction" at bounding box center [714, 177] width 54 height 11
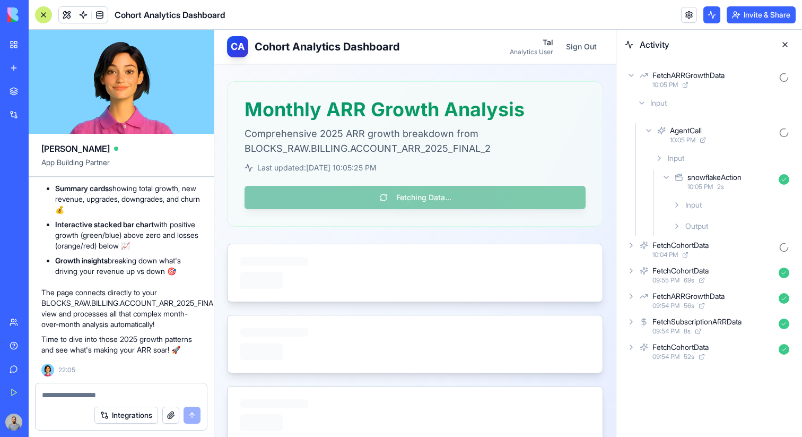
click at [701, 219] on div "Output" at bounding box center [730, 225] width 125 height 19
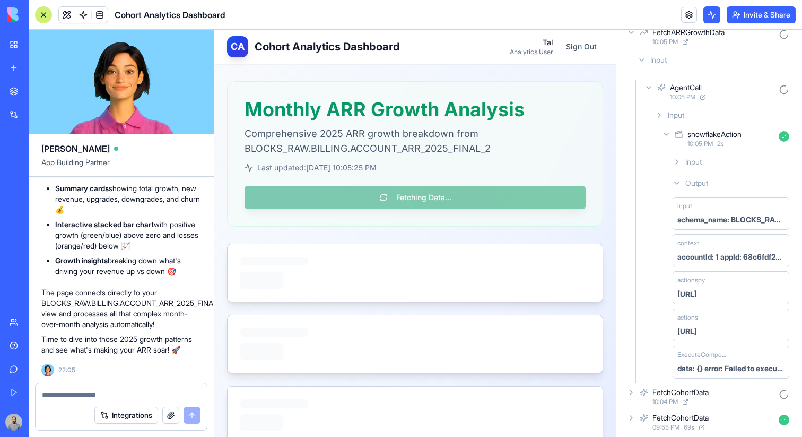
scroll to position [75, 0]
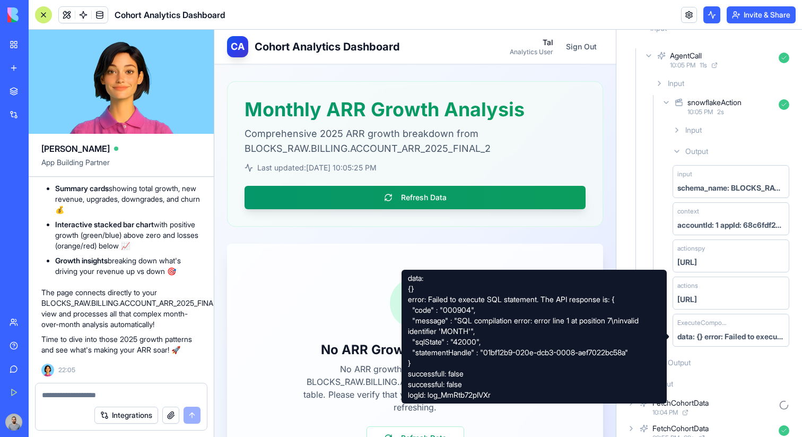
click at [602, 237] on div "Monthly ARR Growth Analysis Comprehensive 2025 ARR growth breakdown from BLOCKS…" at bounding box center [415, 288] width 376 height 415
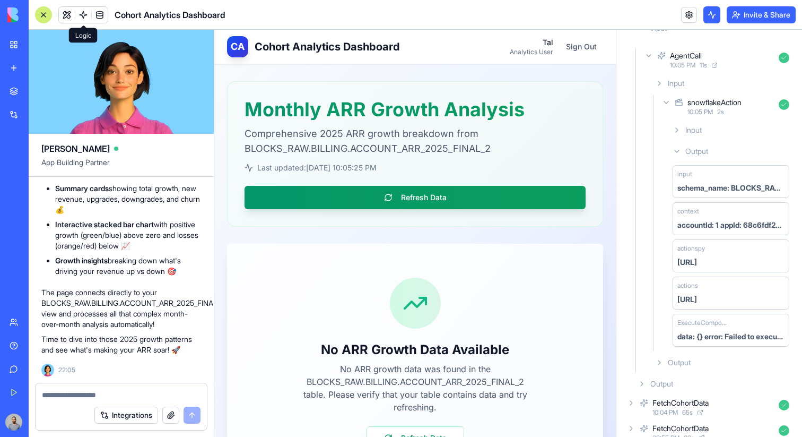
click at [86, 19] on span at bounding box center [83, 15] width 30 height 30
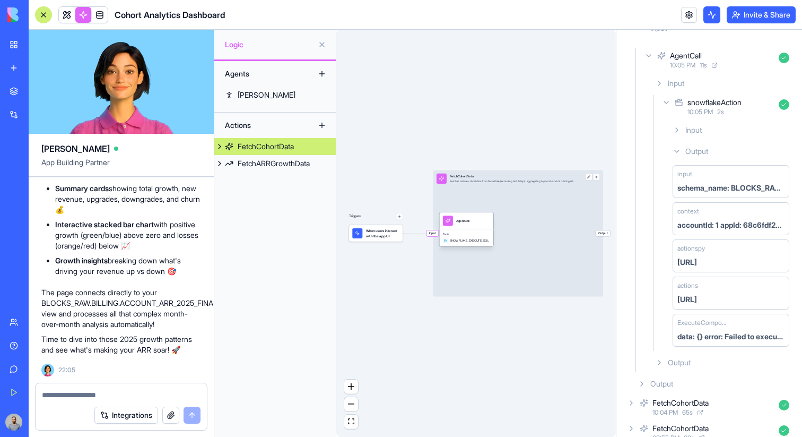
click at [480, 232] on div "Tools SNOWFLAKE_EXECUTE_SQL" at bounding box center [466, 237] width 54 height 17
click at [490, 232] on div "Tools SNOWFLAKE_EXECUTE_SQL" at bounding box center [474, 237] width 54 height 17
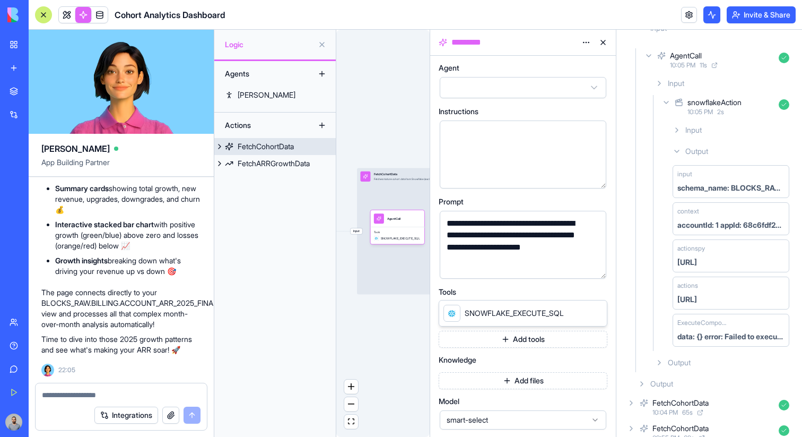
click at [356, 229] on span "Input" at bounding box center [357, 231] width 12 height 6
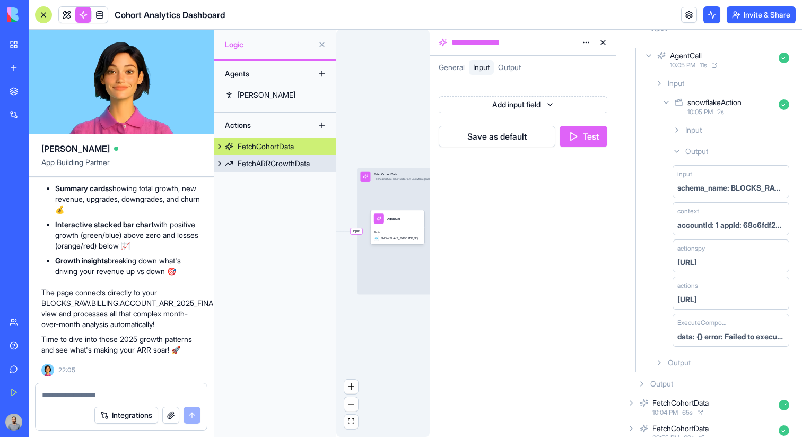
click at [273, 165] on div "FetchARRGrowthData" at bounding box center [274, 163] width 72 height 11
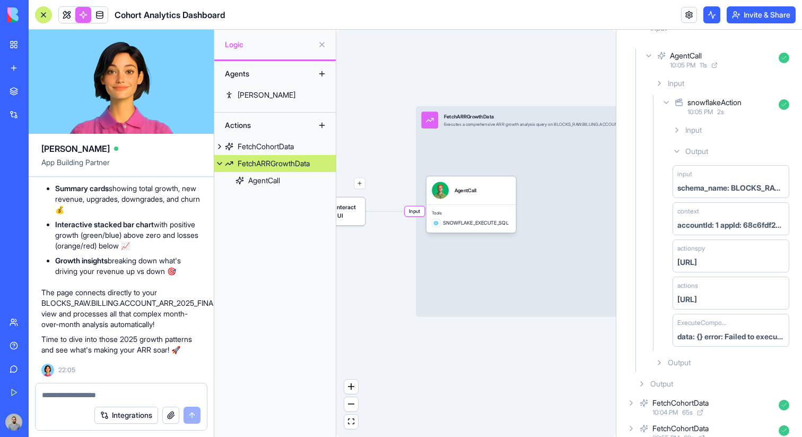
click at [419, 208] on span "Input" at bounding box center [415, 211] width 20 height 10
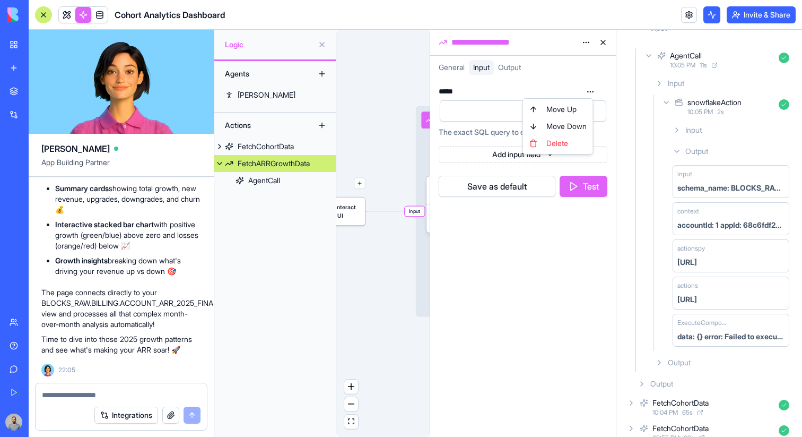
click at [592, 93] on html "BETA My Workspace New app Marketplace Integrations Recent New App New App New A…" at bounding box center [401, 218] width 802 height 437
click at [577, 139] on div "Delete" at bounding box center [558, 143] width 66 height 17
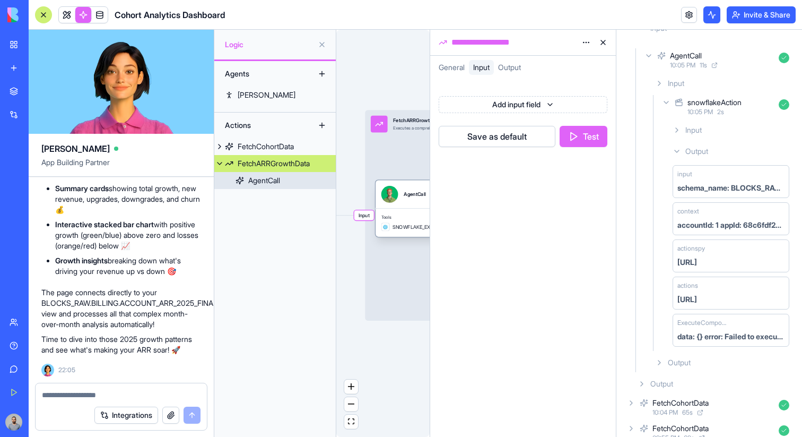
click at [411, 220] on div "Tools SNOWFLAKE_EXECUTE_SQL" at bounding box center [421, 222] width 90 height 29
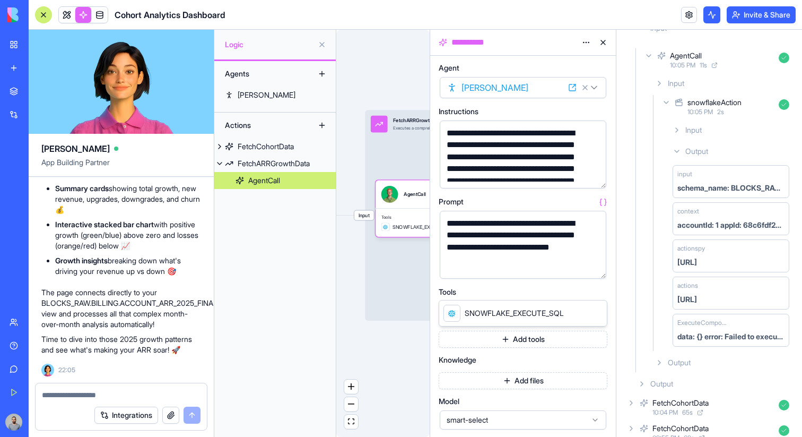
click at [597, 269] on button "button" at bounding box center [595, 267] width 17 height 17
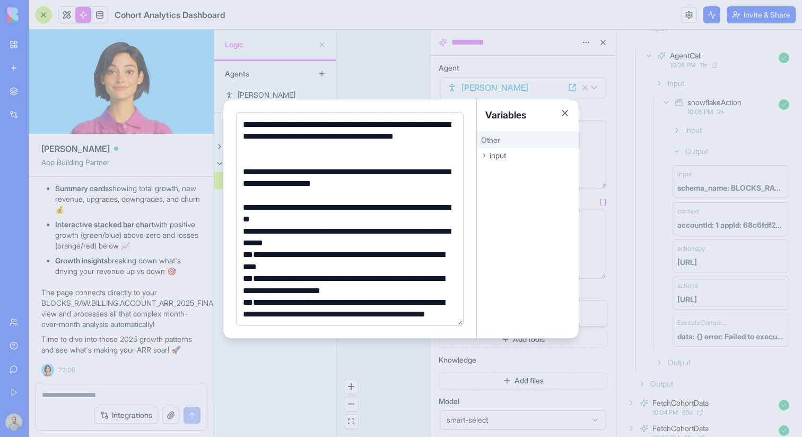
scroll to position [109, 0]
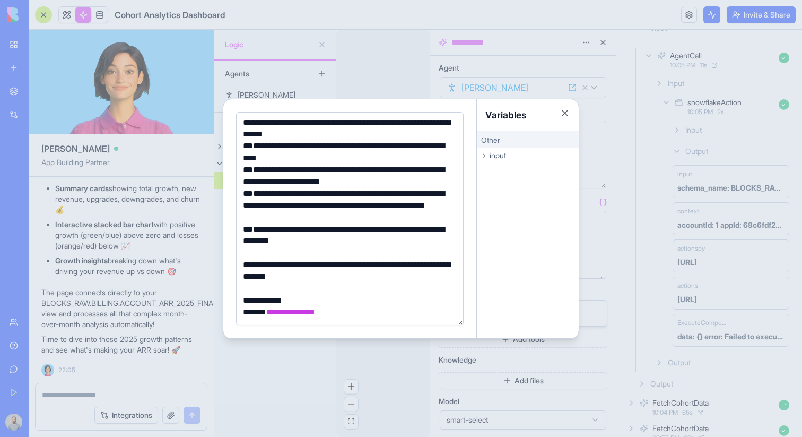
click at [267, 314] on div "**********" at bounding box center [348, 312] width 217 height 12
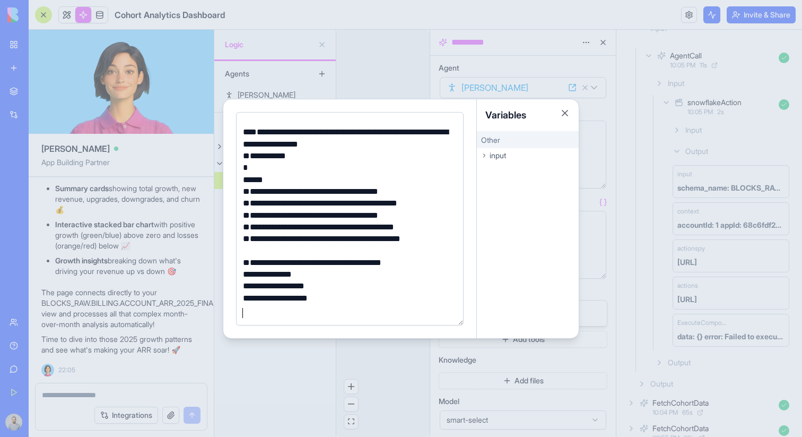
scroll to position [798, 0]
click at [420, 364] on div at bounding box center [401, 218] width 802 height 437
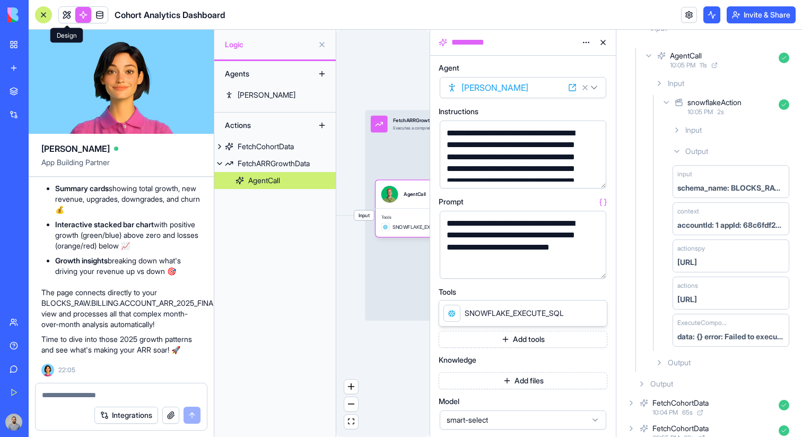
click at [68, 11] on link at bounding box center [67, 15] width 16 height 16
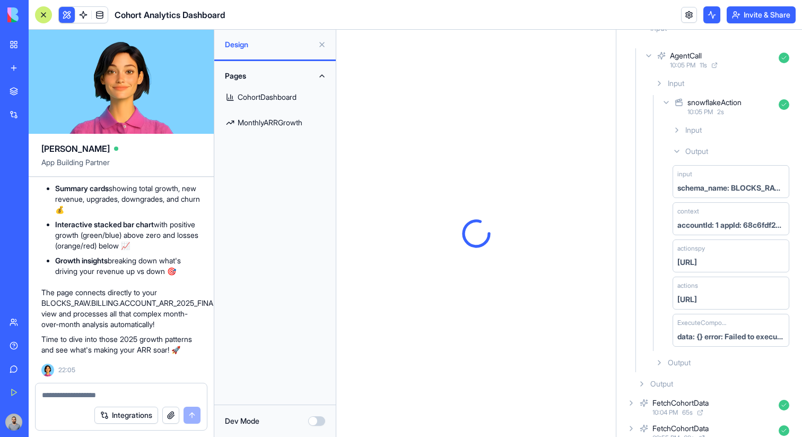
click at [267, 119] on link "MonthlyARRGrowth" at bounding box center [275, 122] width 109 height 25
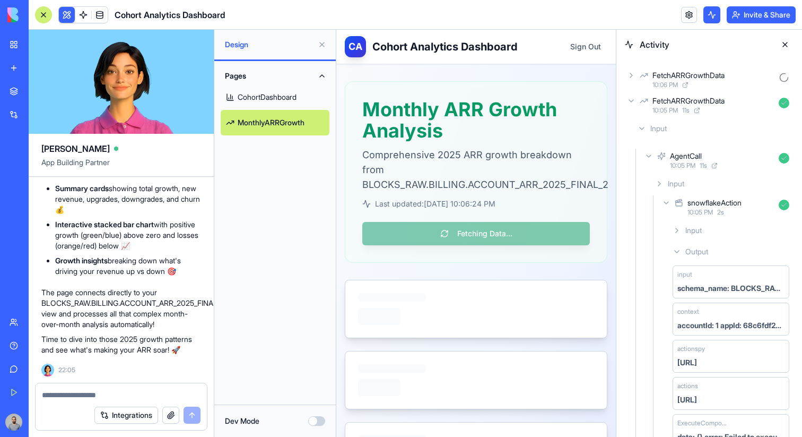
click at [717, 85] on div "10:06 PM" at bounding box center [713, 85] width 122 height 8
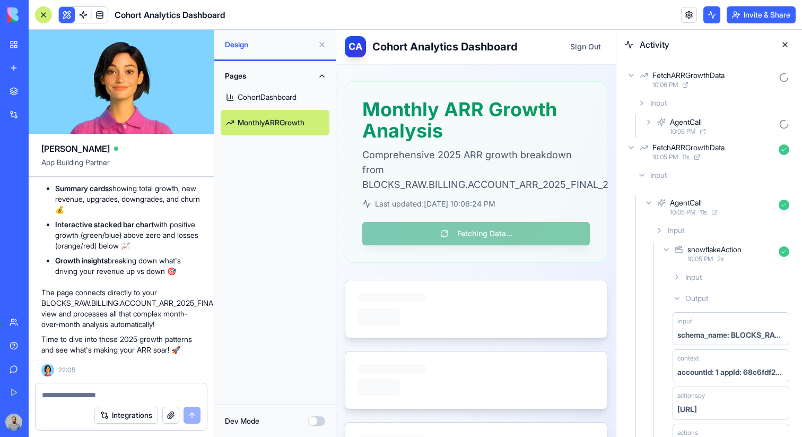
click at [726, 124] on div "AgentCall" at bounding box center [722, 122] width 104 height 11
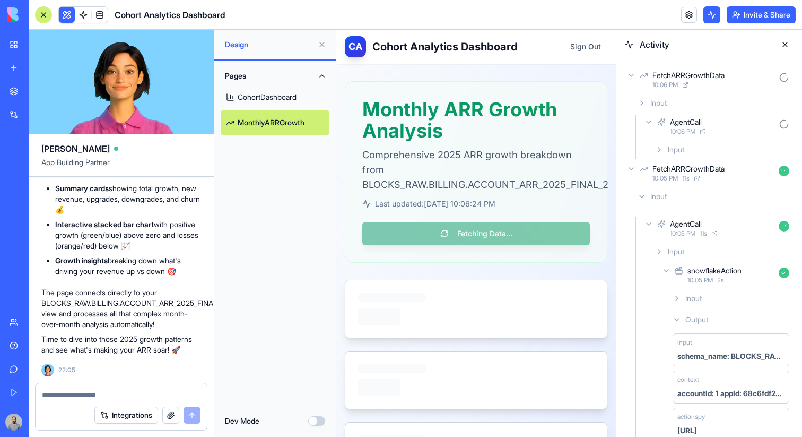
click at [320, 48] on button at bounding box center [321, 44] width 17 height 17
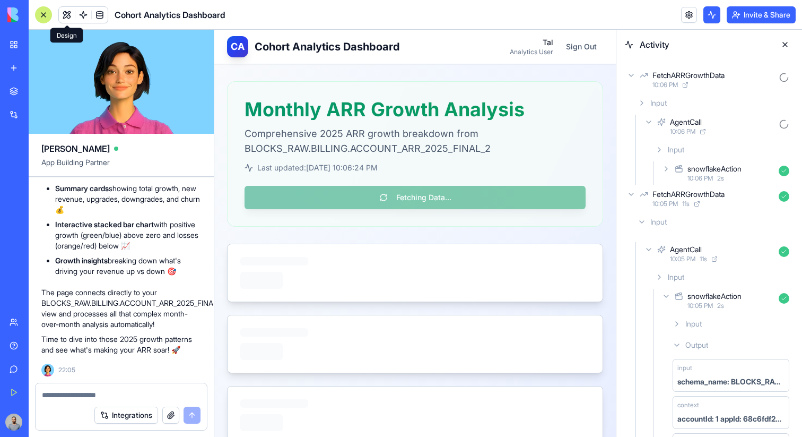
click at [741, 164] on div "snowflakeAction" at bounding box center [714, 168] width 54 height 11
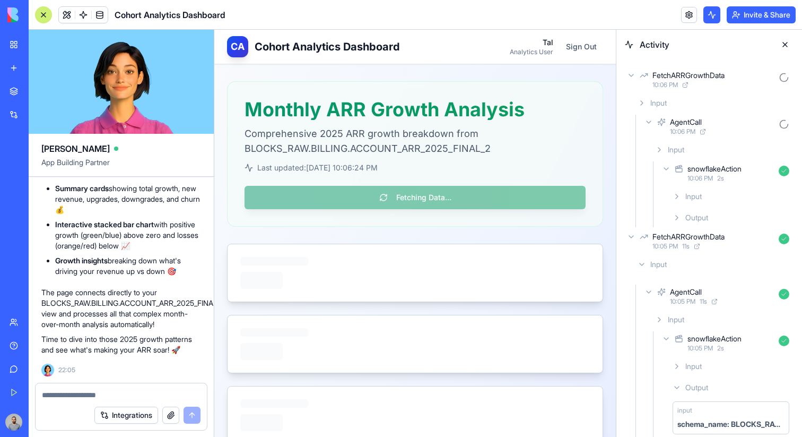
click at [736, 215] on div "Output" at bounding box center [730, 217] width 125 height 19
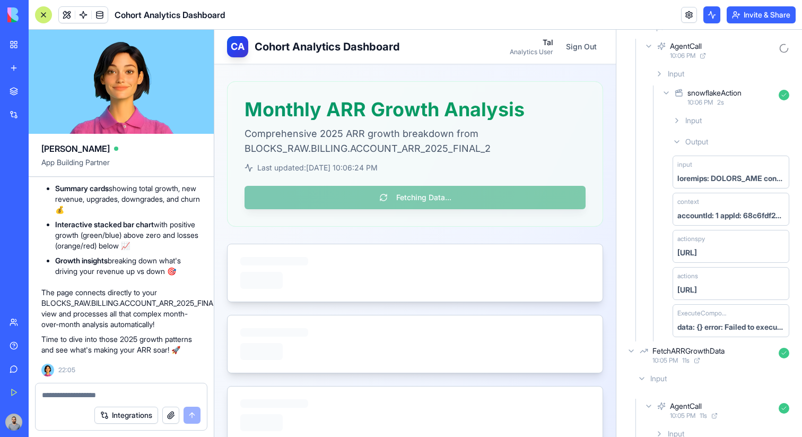
scroll to position [74, 0]
click at [706, 128] on div "Input" at bounding box center [730, 121] width 125 height 19
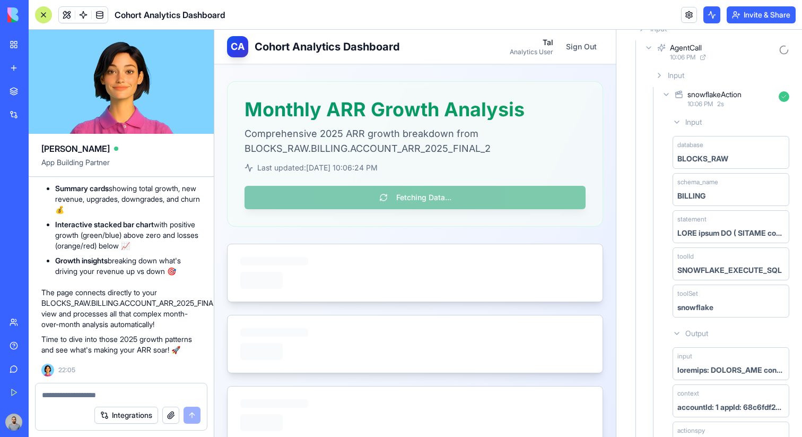
click at [705, 118] on div "Input" at bounding box center [730, 121] width 125 height 19
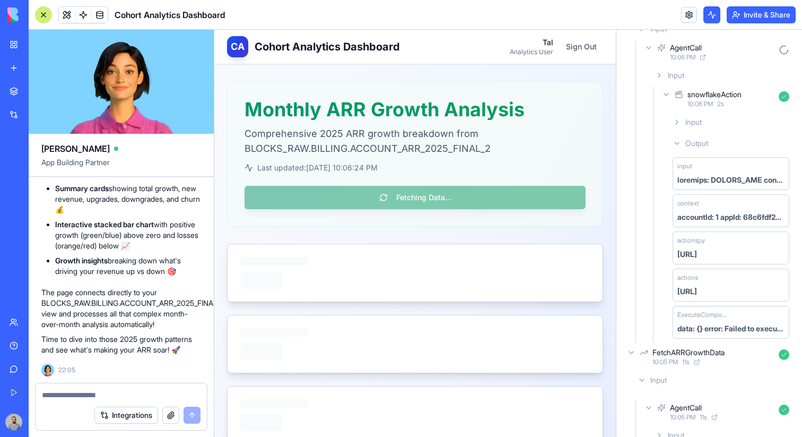
click at [706, 141] on span "Output" at bounding box center [696, 143] width 23 height 11
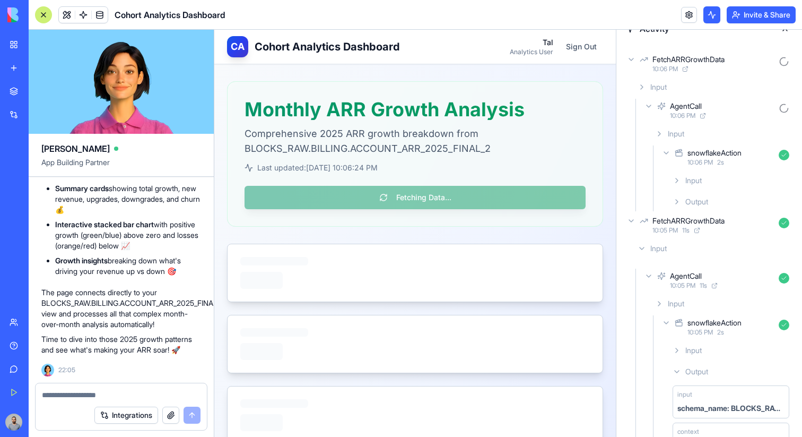
scroll to position [0, 0]
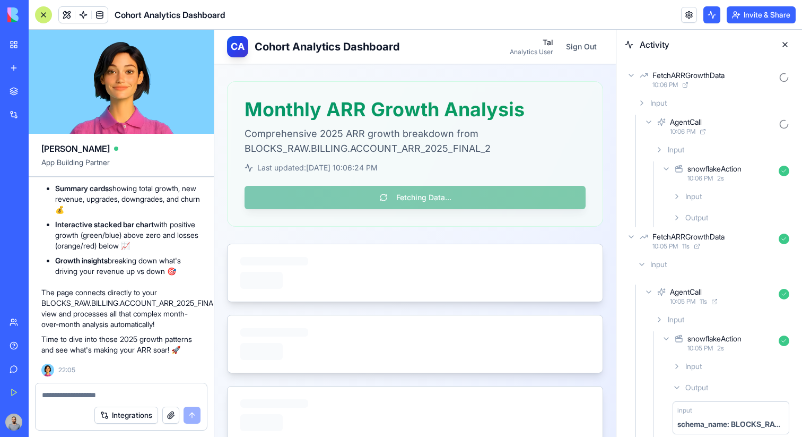
click at [702, 172] on div "snowflakeAction" at bounding box center [714, 168] width 54 height 11
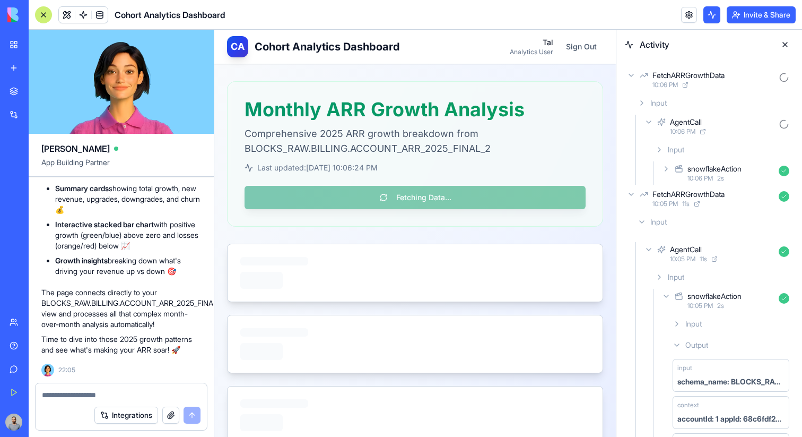
click at [672, 194] on div "FetchARRGrowthData" at bounding box center [688, 194] width 72 height 11
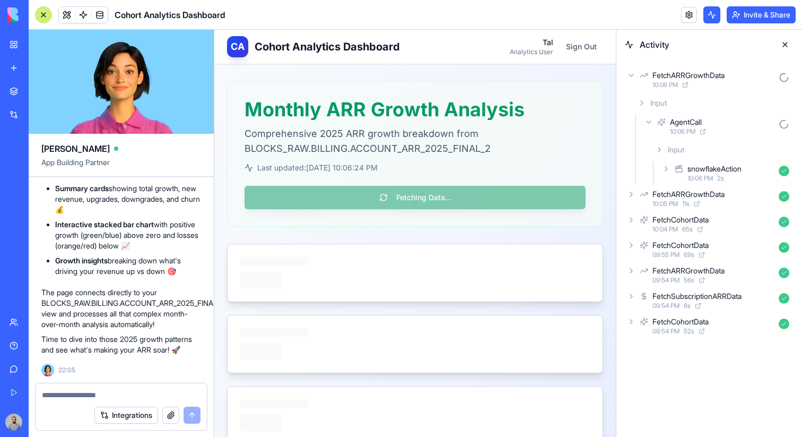
click at [709, 167] on div "snowflakeAction" at bounding box center [714, 168] width 54 height 11
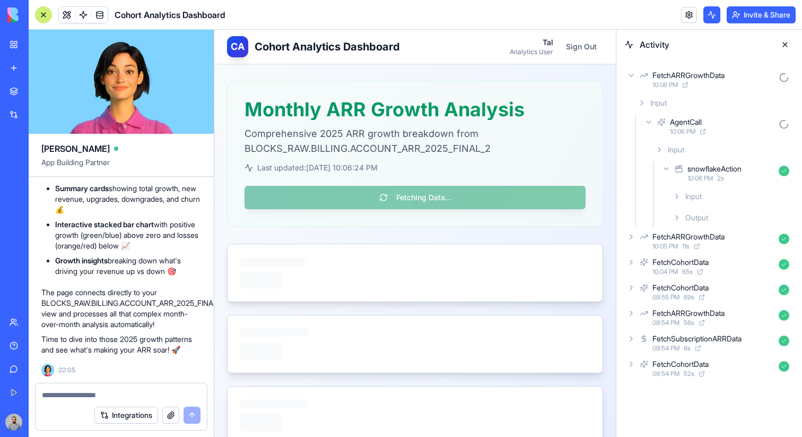
click at [710, 195] on div "Input" at bounding box center [730, 196] width 125 height 19
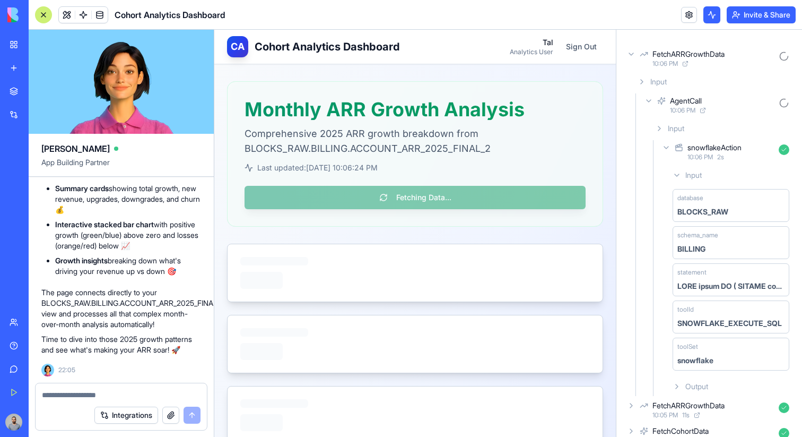
scroll to position [22, 0]
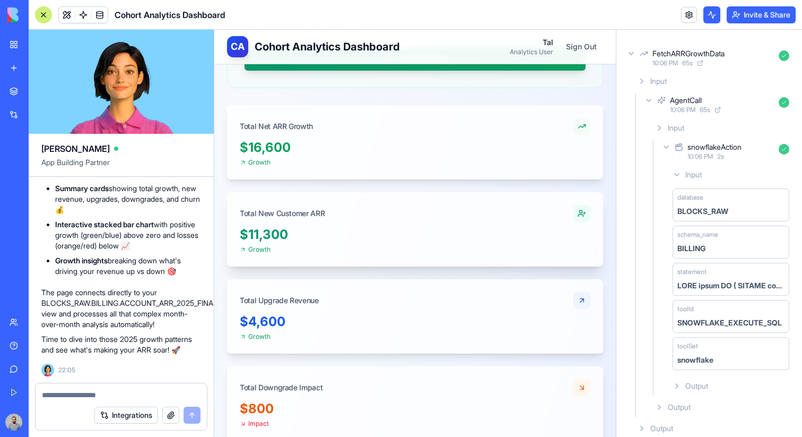
scroll to position [0, 0]
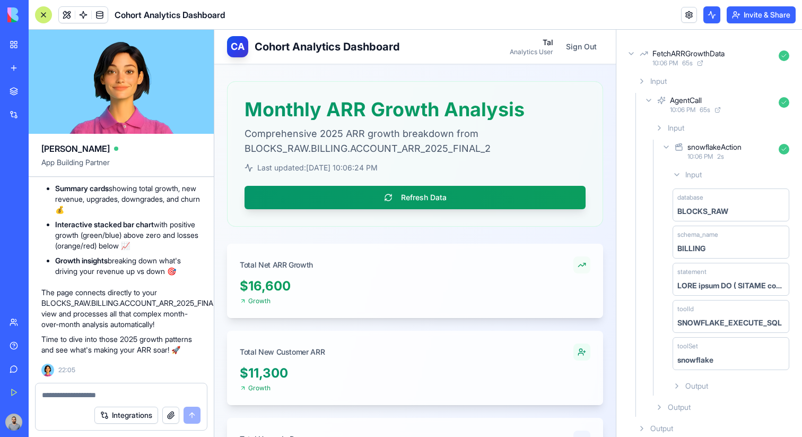
click at [49, 19] on div at bounding box center [43, 14] width 17 height 17
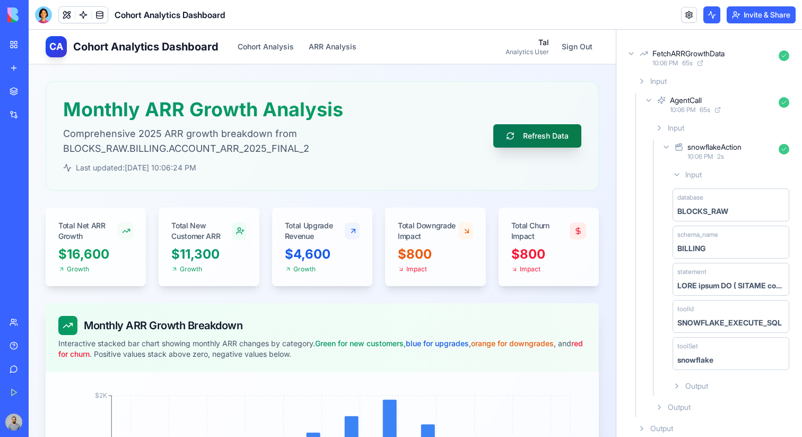
click at [512, 137] on button "Refresh Data" at bounding box center [537, 135] width 88 height 23
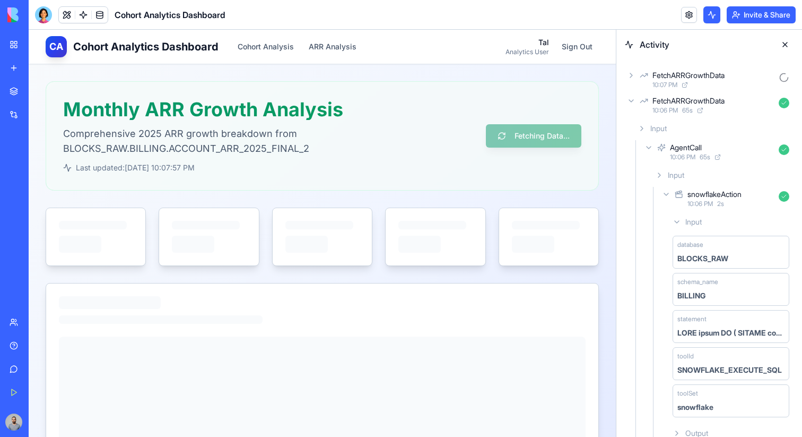
click at [718, 83] on div "10:07 PM" at bounding box center [713, 85] width 122 height 8
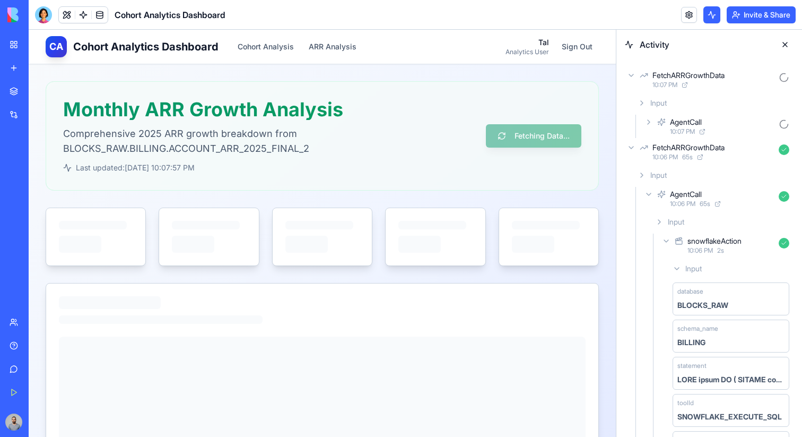
click at [727, 125] on div "AgentCall" at bounding box center [722, 122] width 104 height 11
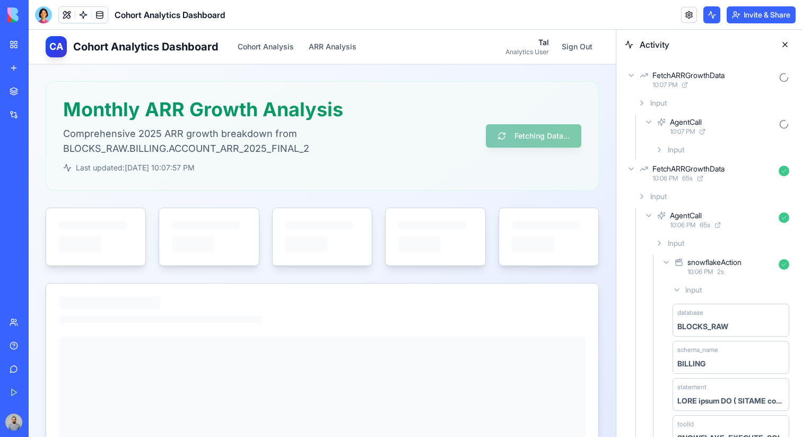
click at [725, 150] on div "Input" at bounding box center [722, 149] width 143 height 19
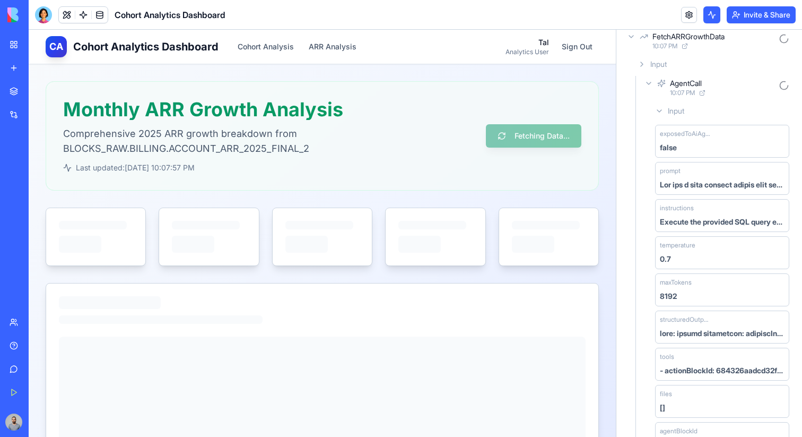
scroll to position [54, 0]
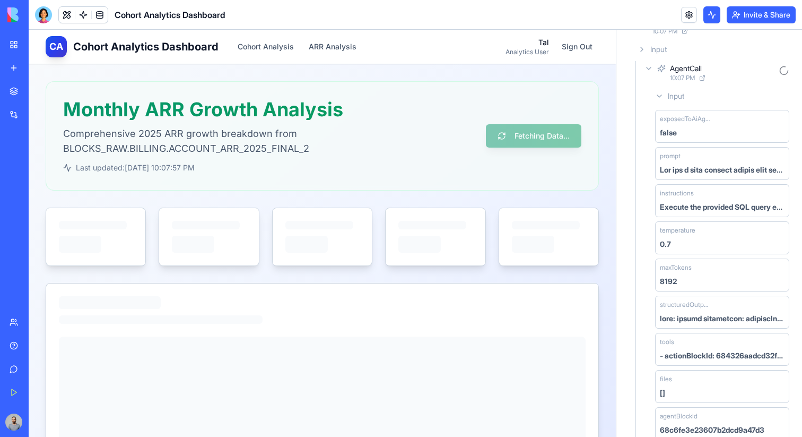
click at [712, 94] on div "Input" at bounding box center [722, 95] width 143 height 19
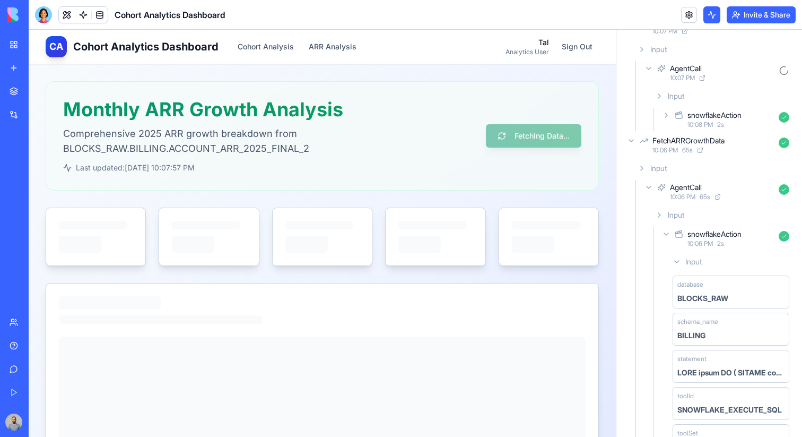
click at [717, 114] on div "snowflakeAction" at bounding box center [714, 115] width 54 height 11
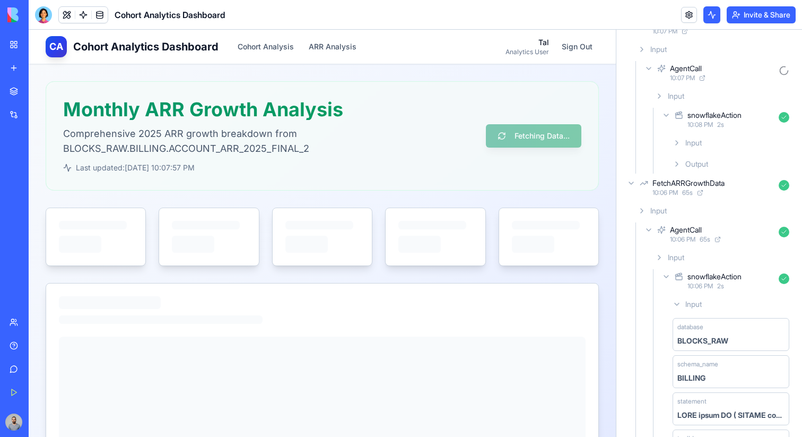
click at [714, 164] on div "Output" at bounding box center [730, 163] width 125 height 19
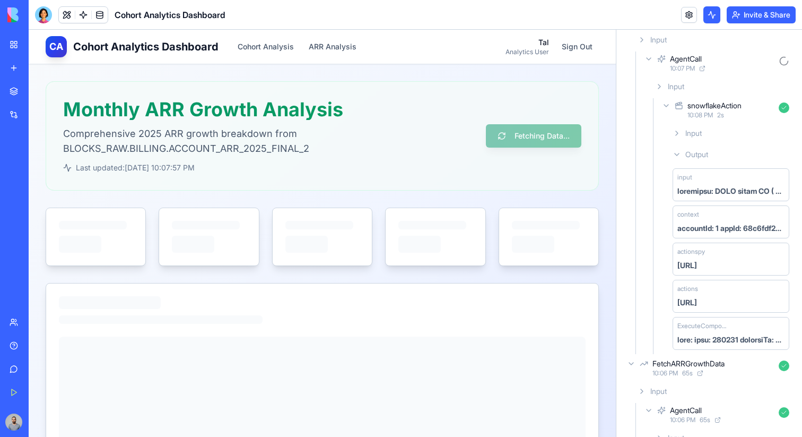
scroll to position [0, 0]
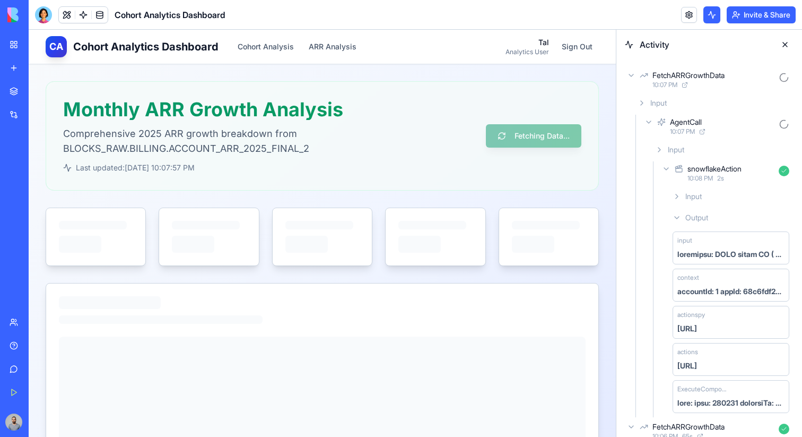
click at [731, 119] on div "AgentCall" at bounding box center [722, 122] width 104 height 11
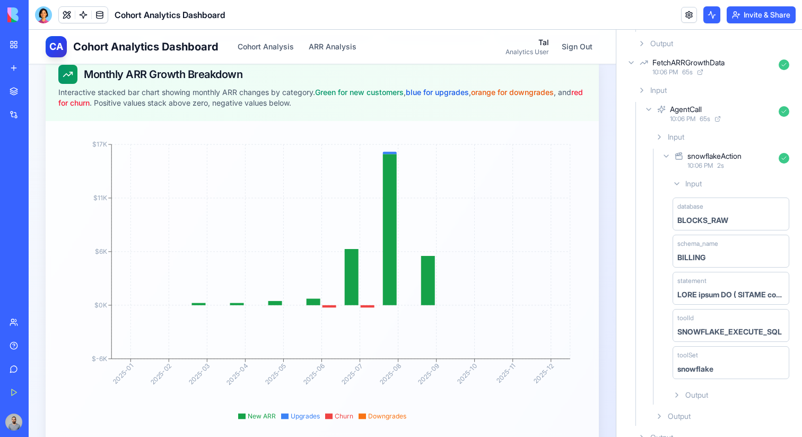
scroll to position [254, 0]
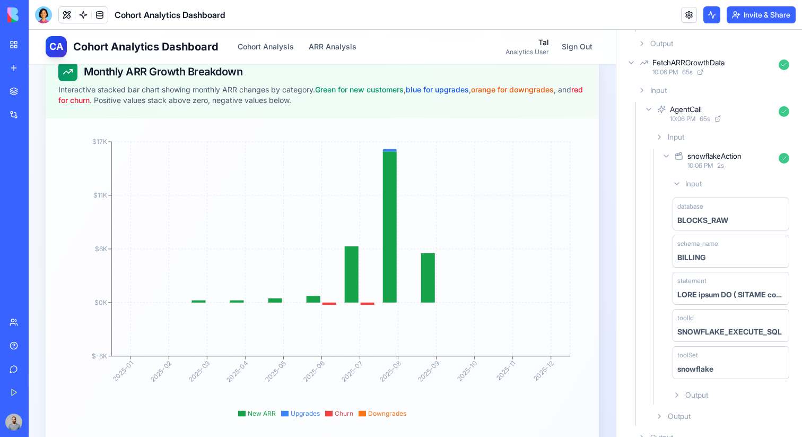
click at [717, 116] on icon at bounding box center [717, 119] width 6 height 6
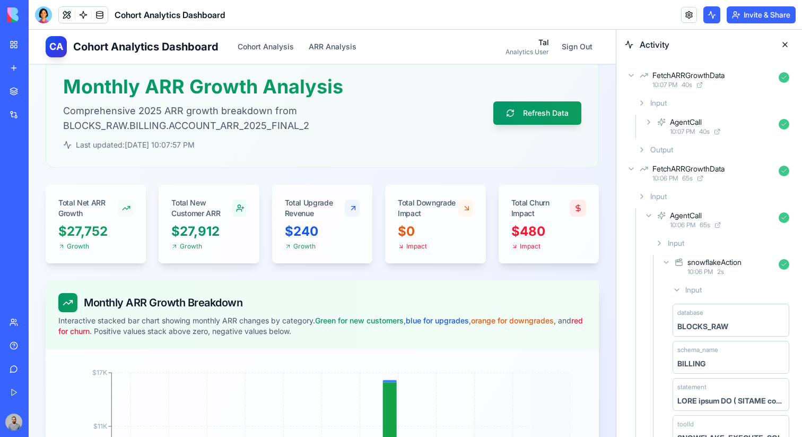
scroll to position [0, 0]
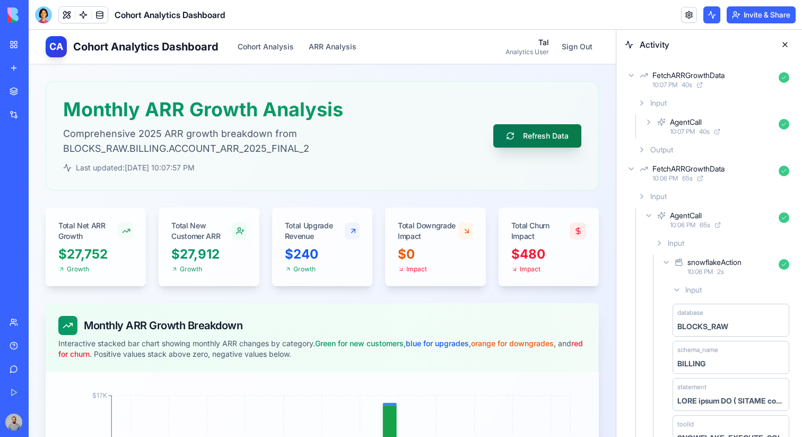
click at [550, 146] on button "Refresh Data" at bounding box center [537, 135] width 88 height 23
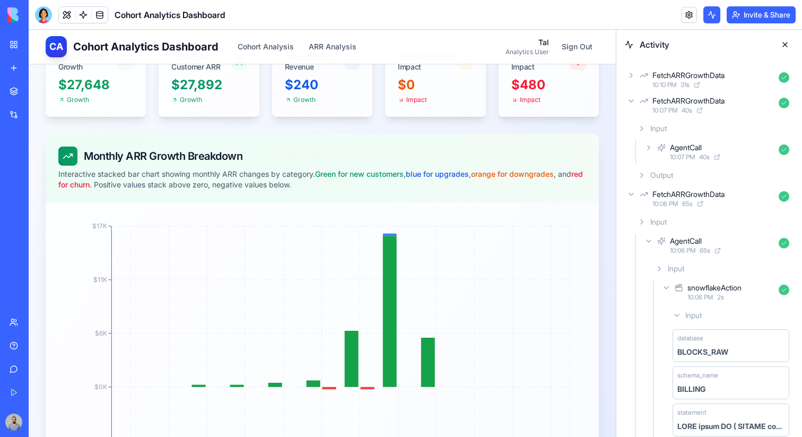
scroll to position [261, 0]
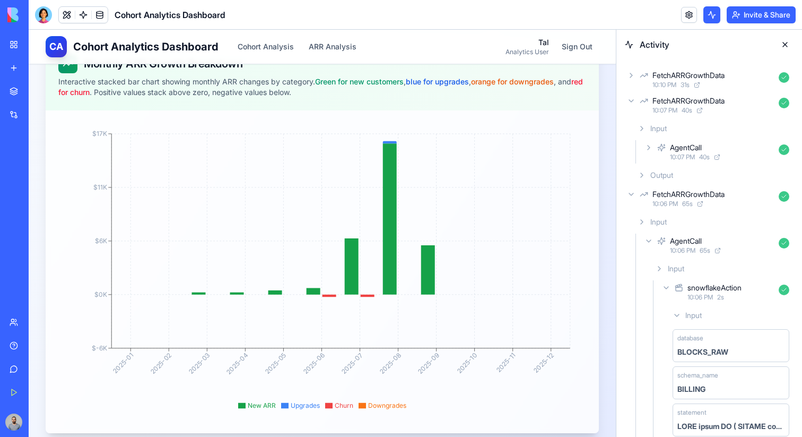
click at [785, 39] on button at bounding box center [784, 44] width 17 height 17
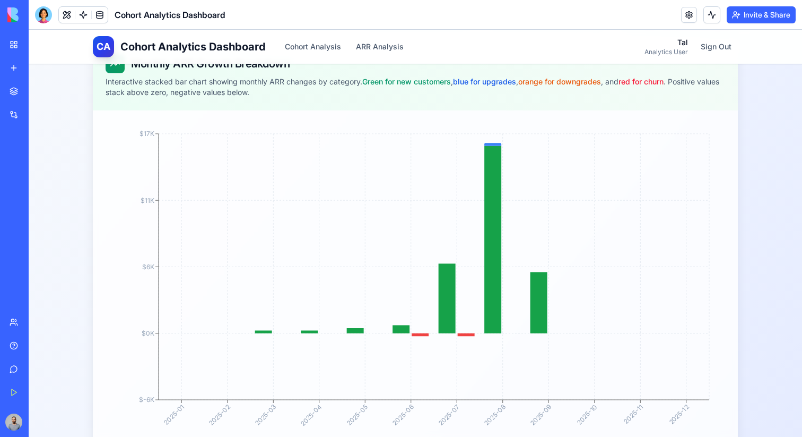
scroll to position [251, 0]
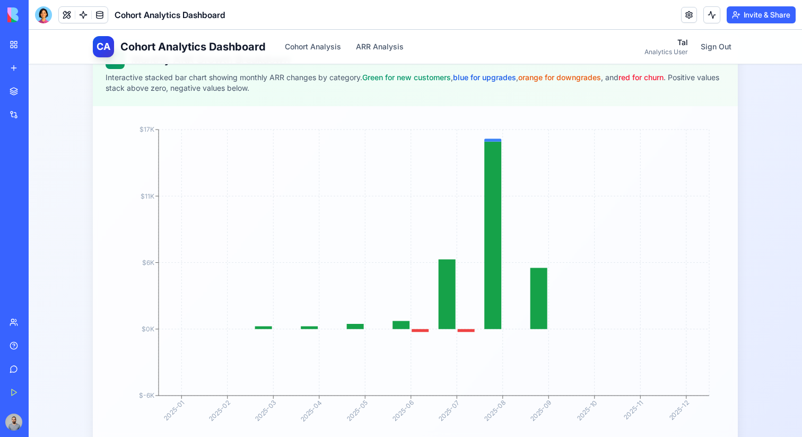
click at [19, 49] on link "My Workspace" at bounding box center [24, 44] width 42 height 21
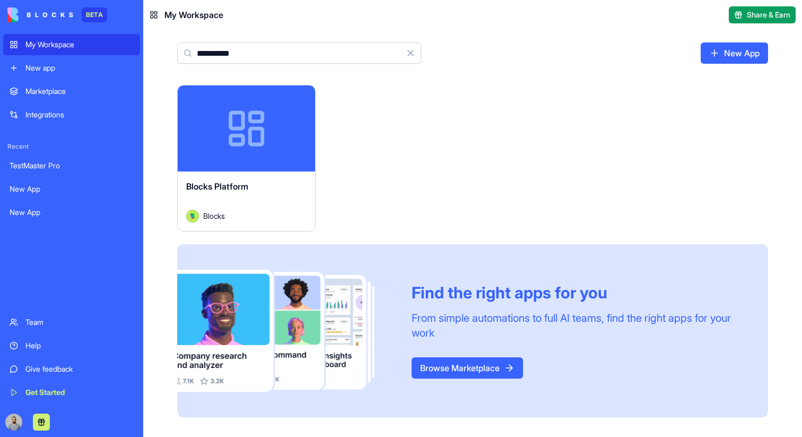
type input "**********"
click at [271, 143] on div "Launch" at bounding box center [246, 128] width 137 height 86
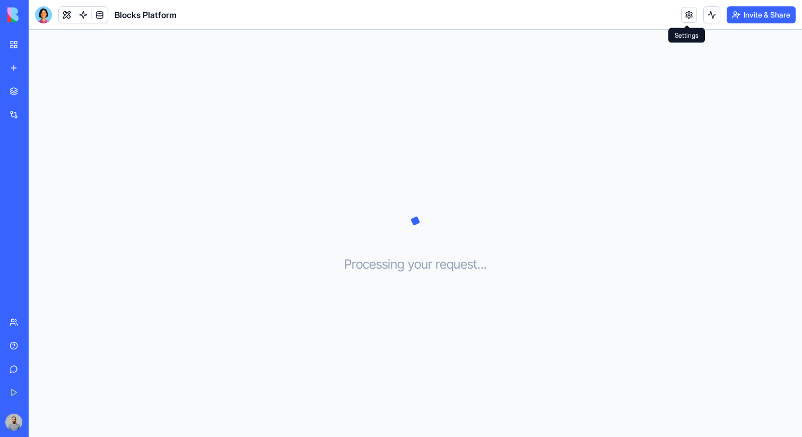
click at [685, 13] on link at bounding box center [689, 15] width 16 height 16
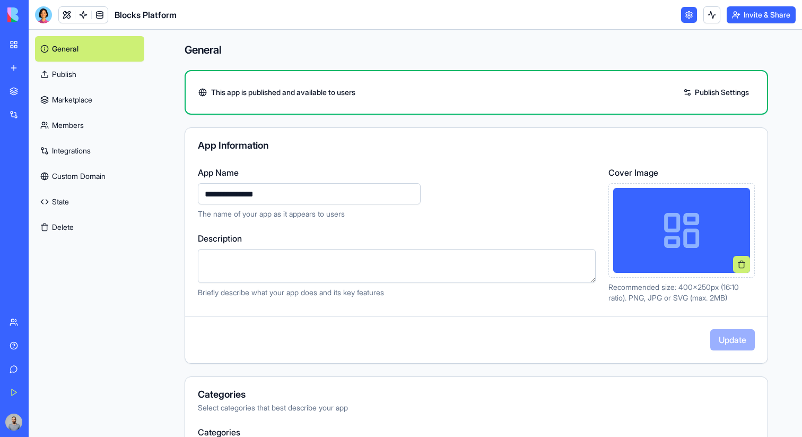
click at [115, 100] on link "Marketplace" at bounding box center [89, 99] width 109 height 25
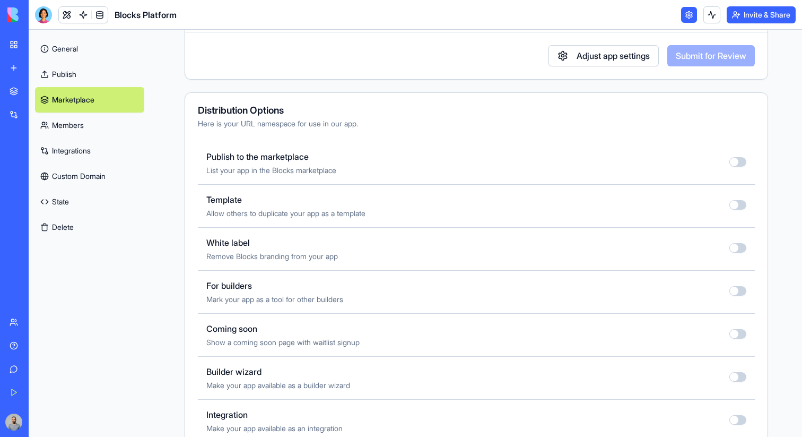
scroll to position [317, 0]
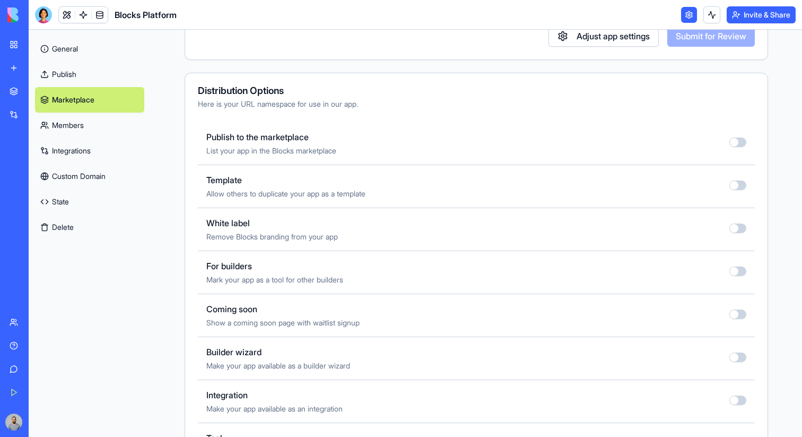
click at [743, 145] on button "button" at bounding box center [737, 142] width 17 height 10
click at [110, 248] on link "Pricing" at bounding box center [89, 252] width 109 height 25
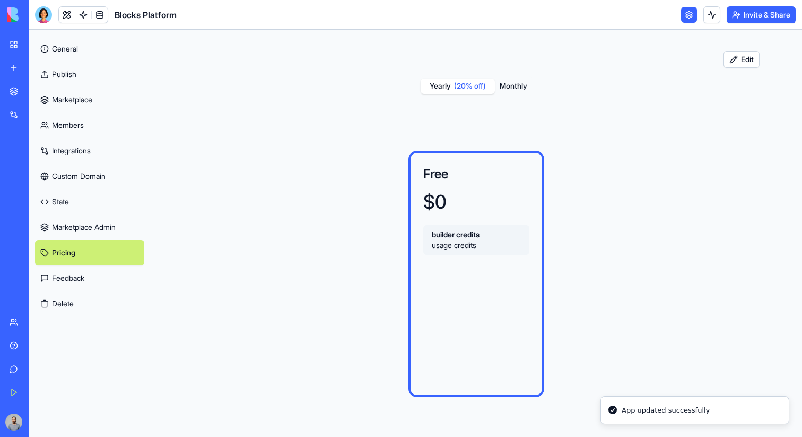
click at [736, 63] on button "Edit" at bounding box center [741, 59] width 36 height 17
click at [99, 109] on link "Marketplace" at bounding box center [89, 99] width 109 height 25
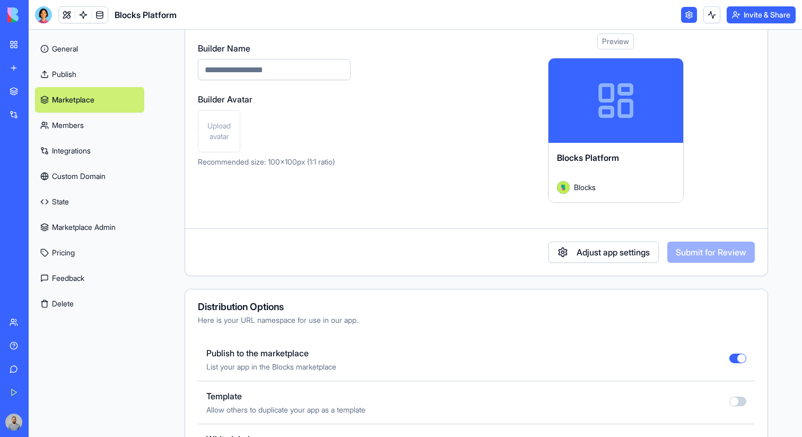
scroll to position [197, 0]
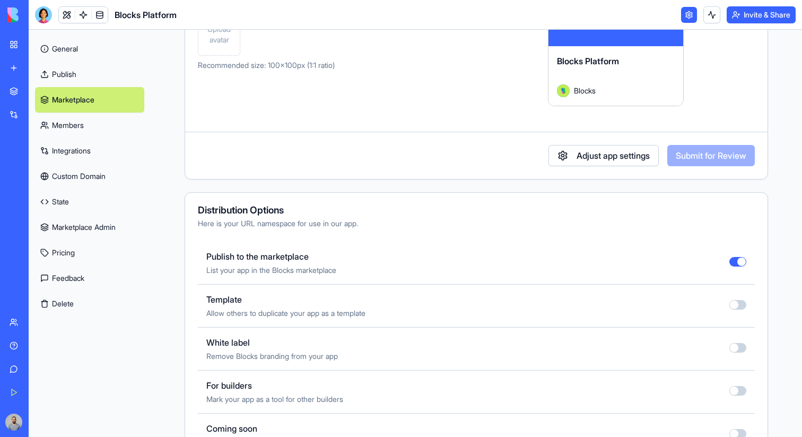
click at [731, 269] on div "Publish to the marketplace List your app in the Blocks marketplace" at bounding box center [476, 262] width 557 height 43
click at [737, 259] on button "button" at bounding box center [737, 262] width 17 height 10
type button "on"
click at [15, 46] on link "My Workspace" at bounding box center [24, 44] width 42 height 21
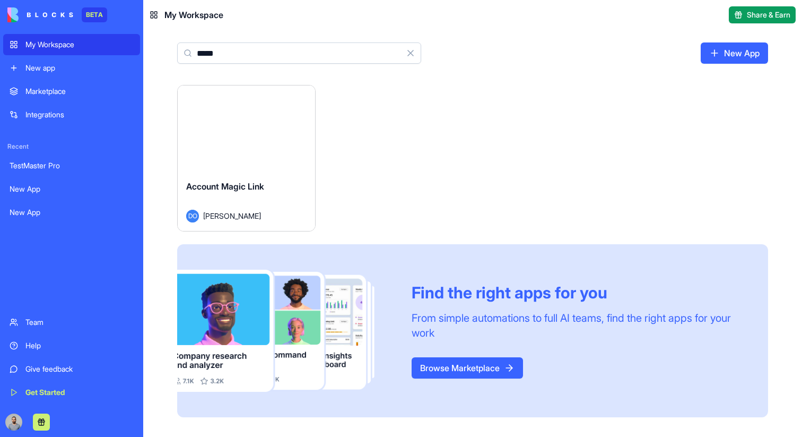
type input "*****"
click at [240, 171] on div "Account Magic Link DO Dan Ofir" at bounding box center [246, 200] width 137 height 59
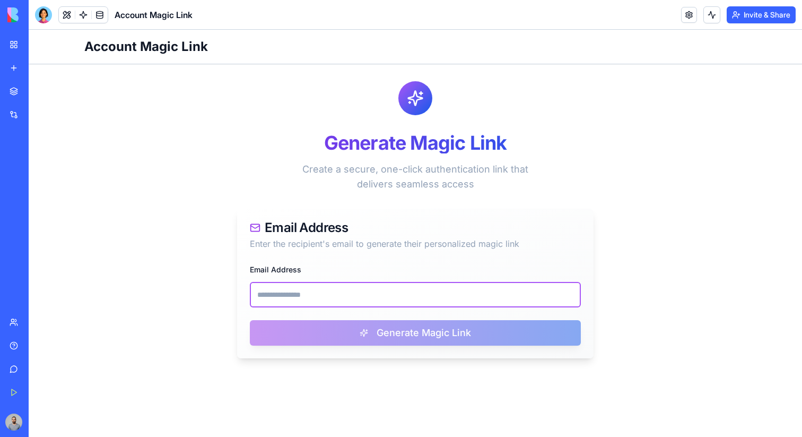
click at [446, 289] on input "Email Address" at bounding box center [415, 294] width 331 height 25
paste input "**********"
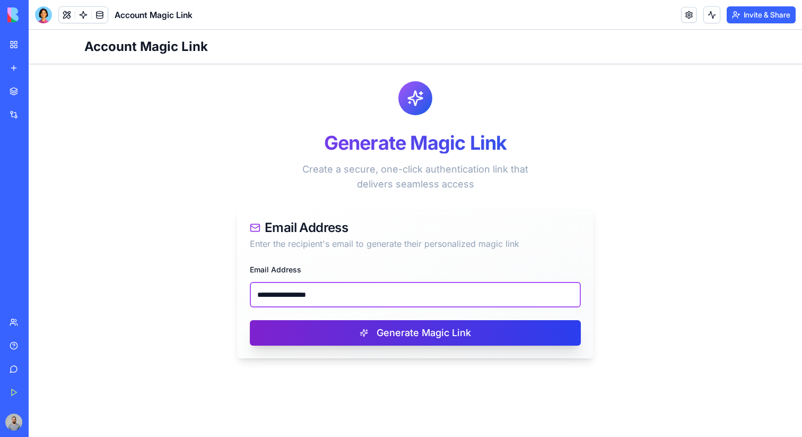
type input "**********"
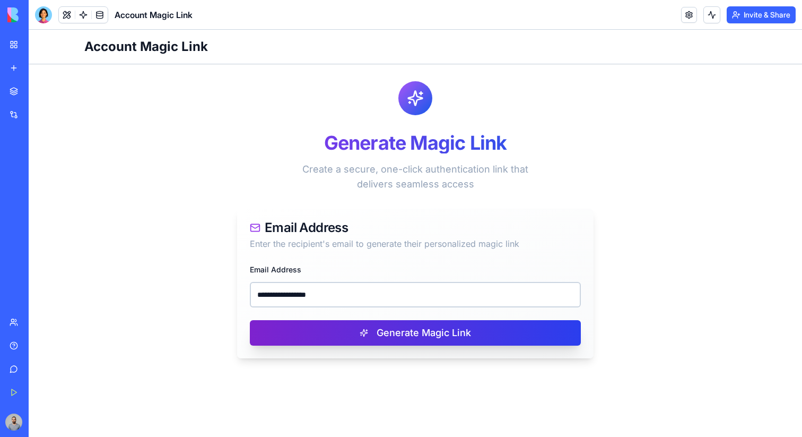
click at [461, 322] on button "Generate Magic Link" at bounding box center [415, 332] width 331 height 25
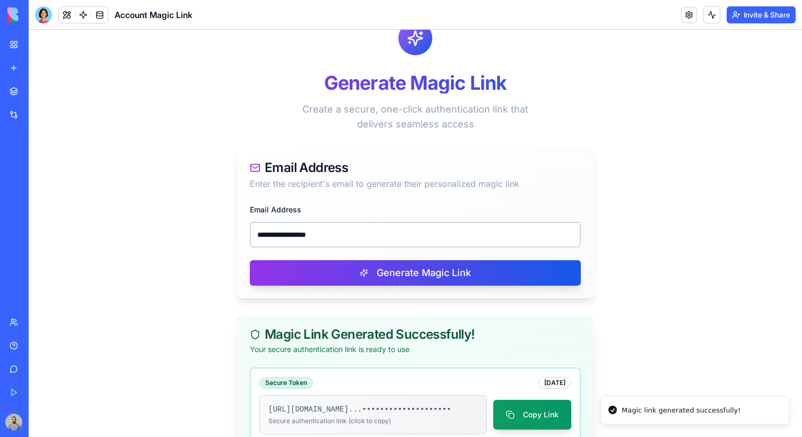
scroll to position [144, 0]
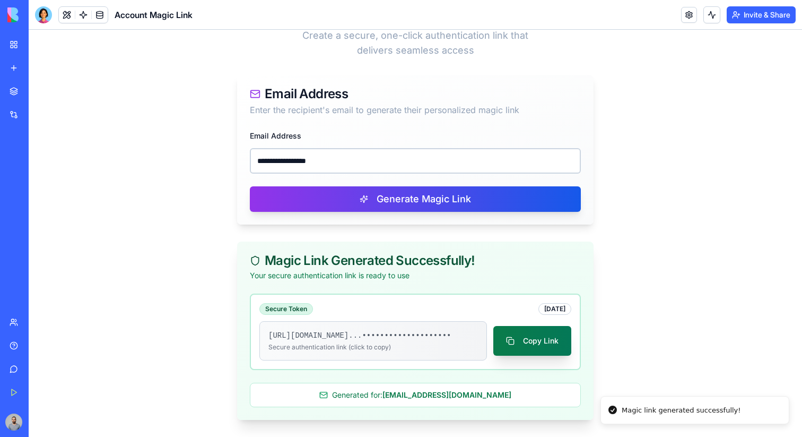
click at [547, 333] on button "Copy Link" at bounding box center [532, 341] width 78 height 30
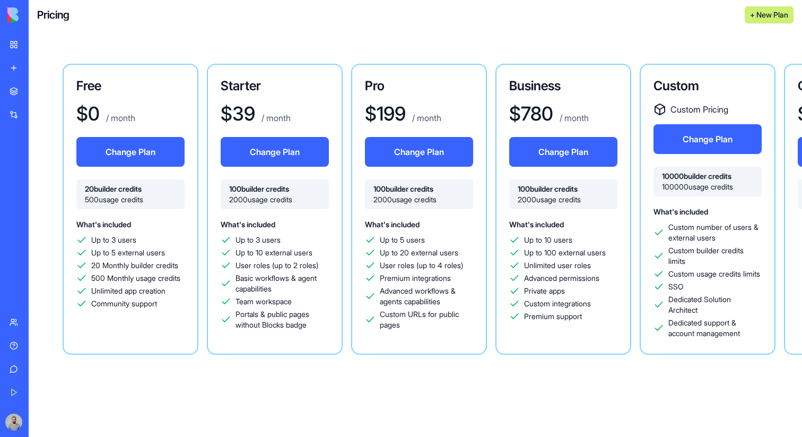
click at [173, 225] on div "What's included Up to 3 users Up to 5 external users 20 Monthly builder credits…" at bounding box center [130, 262] width 108 height 91
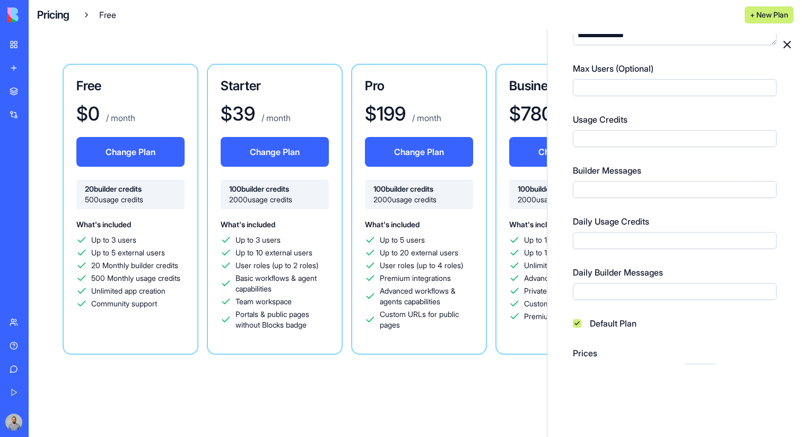
scroll to position [221, 0]
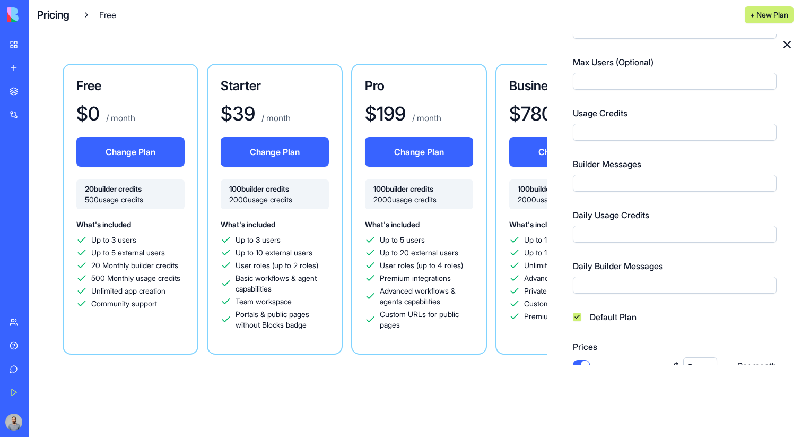
click at [606, 289] on input "**" at bounding box center [675, 284] width 204 height 17
type input "*"
click at [651, 238] on input "***" at bounding box center [675, 233] width 204 height 17
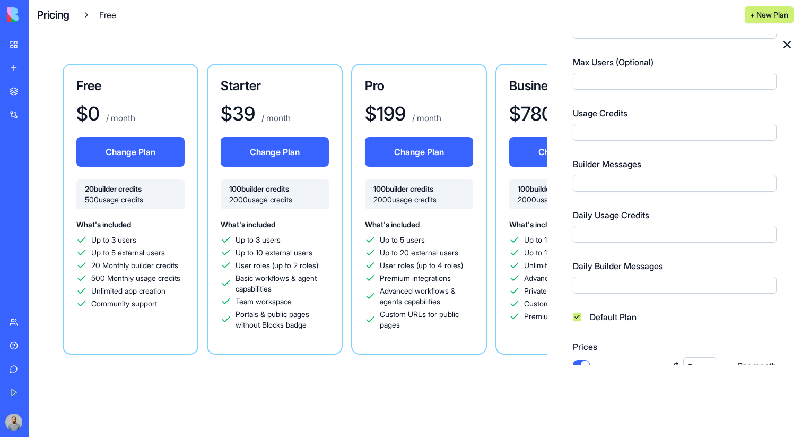
click at [651, 238] on input "***" at bounding box center [675, 233] width 204 height 17
click at [580, 235] on input "***" at bounding box center [675, 233] width 204 height 17
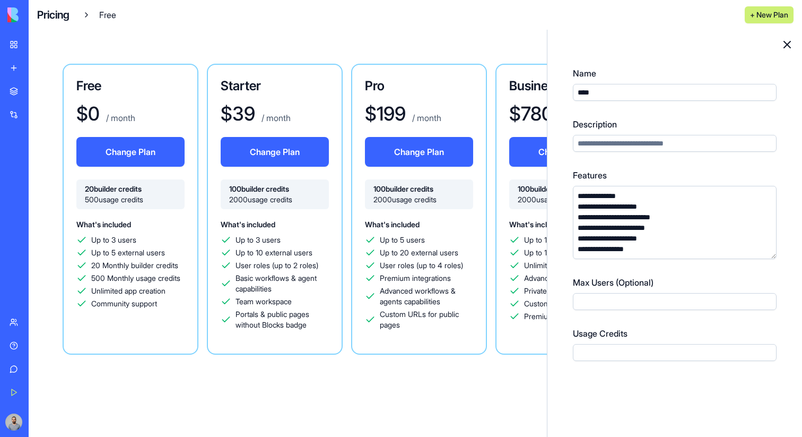
scroll to position [2, 0]
type input "***"
click at [674, 212] on textarea "**********" at bounding box center [675, 221] width 204 height 73
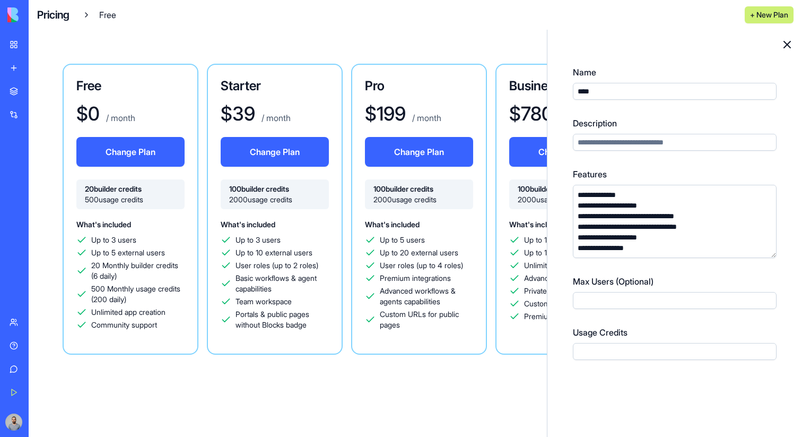
click at [678, 215] on textarea "**********" at bounding box center [675, 221] width 204 height 73
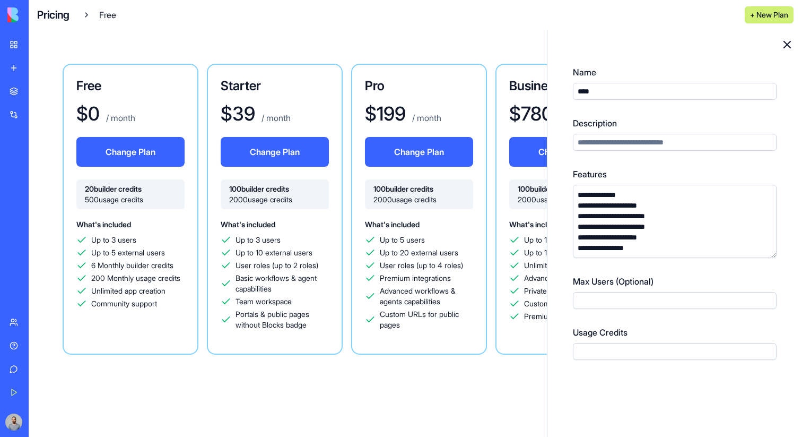
click at [597, 215] on textarea "**********" at bounding box center [675, 221] width 204 height 73
click at [608, 229] on textarea "**********" at bounding box center [675, 221] width 204 height 73
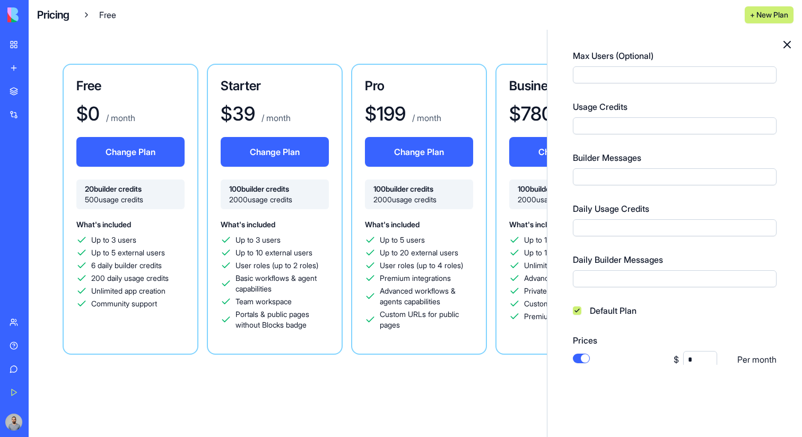
scroll to position [218, 0]
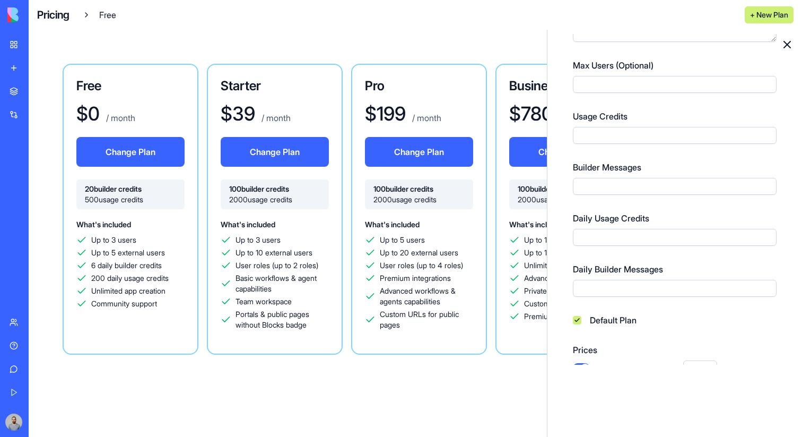
type textarea "**********"
click at [607, 290] on input "*" at bounding box center [675, 288] width 204 height 17
click at [595, 232] on input "***" at bounding box center [675, 237] width 204 height 17
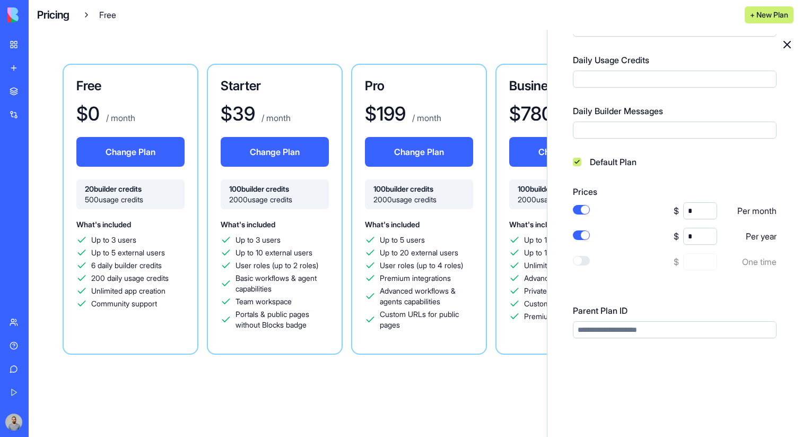
scroll to position [439, 0]
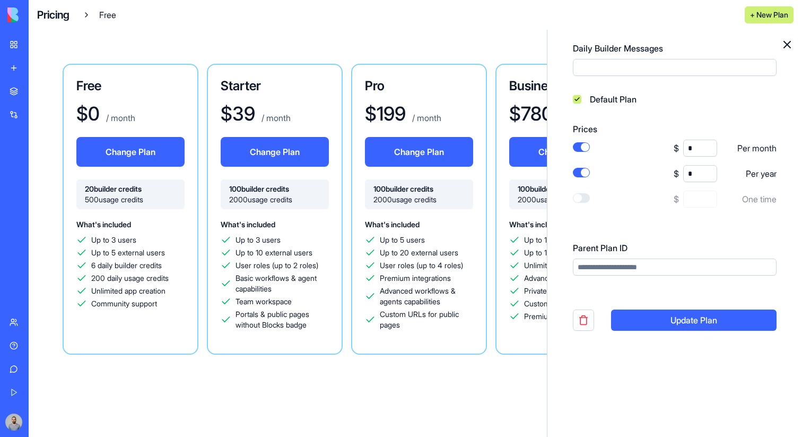
click at [640, 320] on button "Update Plan" at bounding box center [693, 319] width 165 height 21
